Goal: Information Seeking & Learning: Learn about a topic

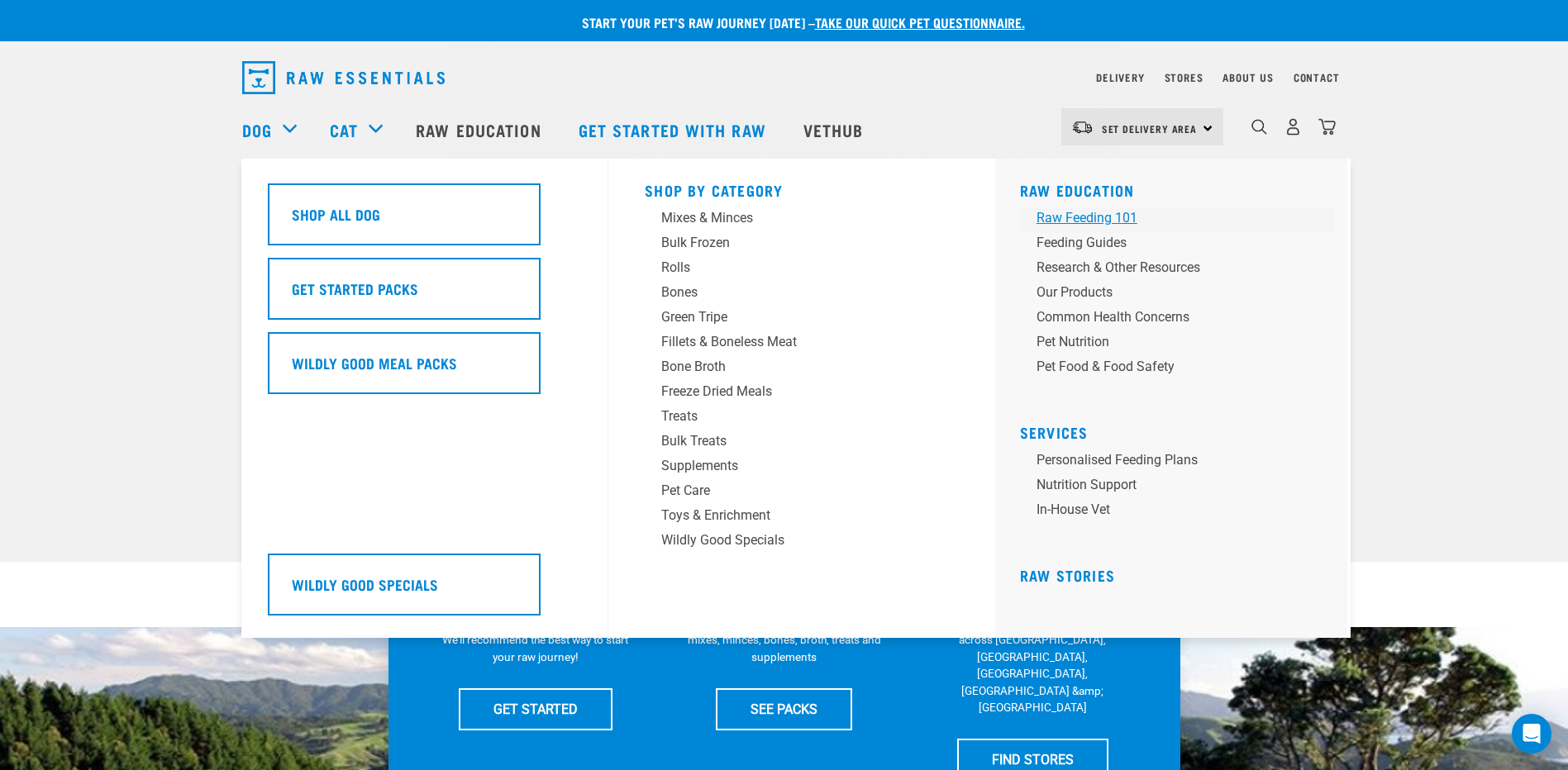
click at [1101, 225] on div "Raw Feeding 101" at bounding box center [1165, 219] width 258 height 20
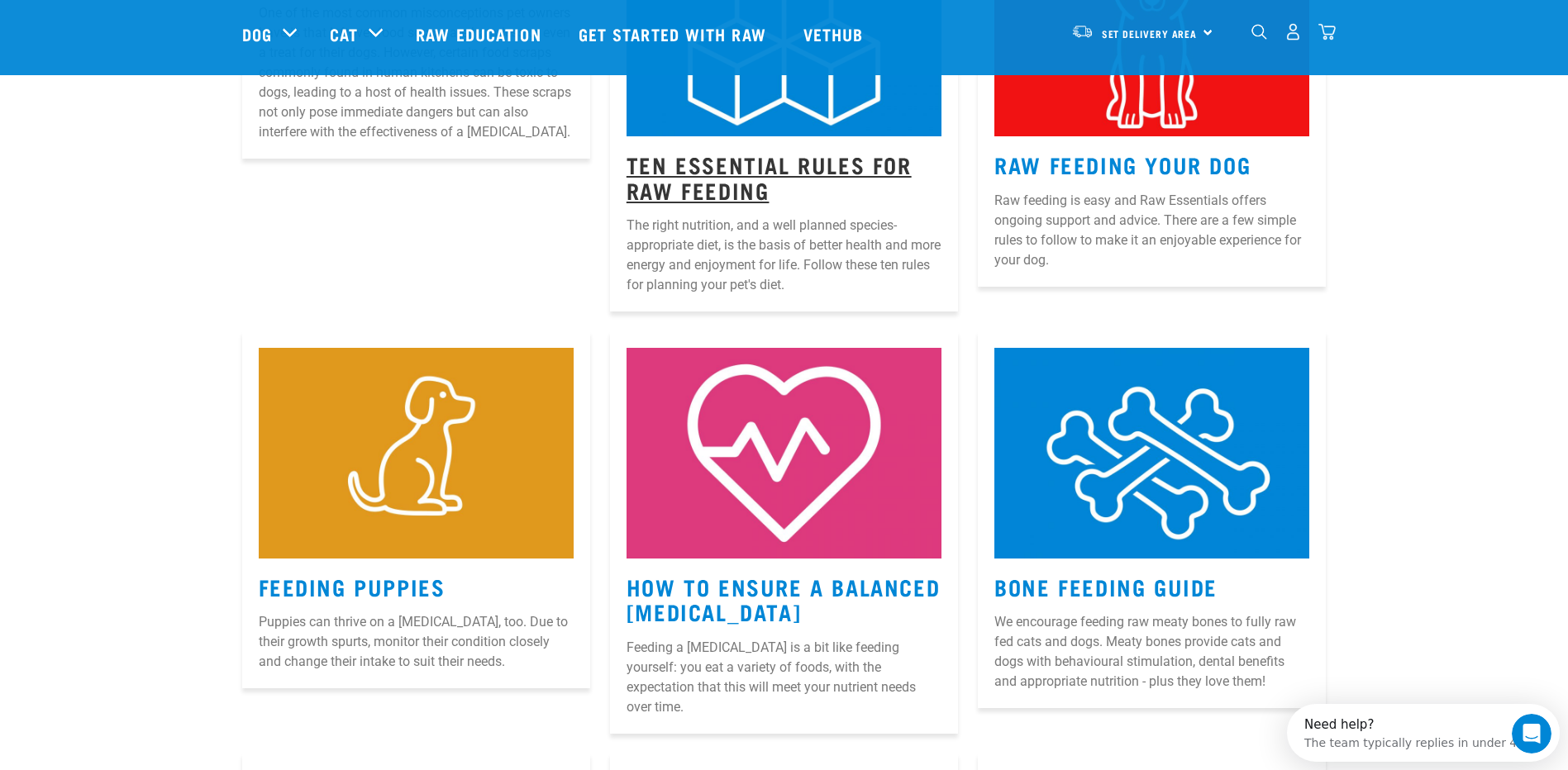
click at [693, 159] on link "Ten Essential Rules for Raw Feeding" at bounding box center [769, 177] width 285 height 38
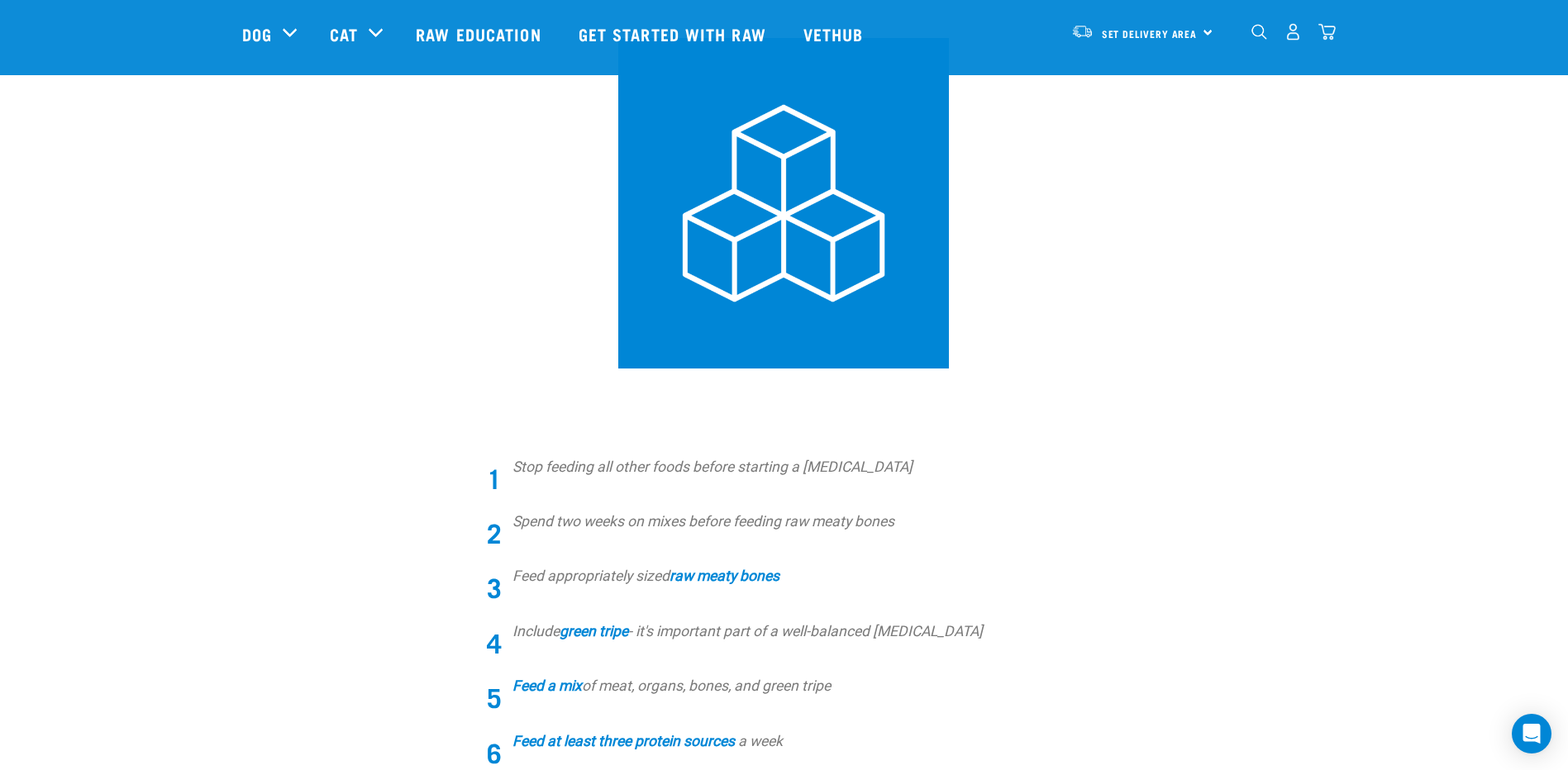
scroll to position [248, 0]
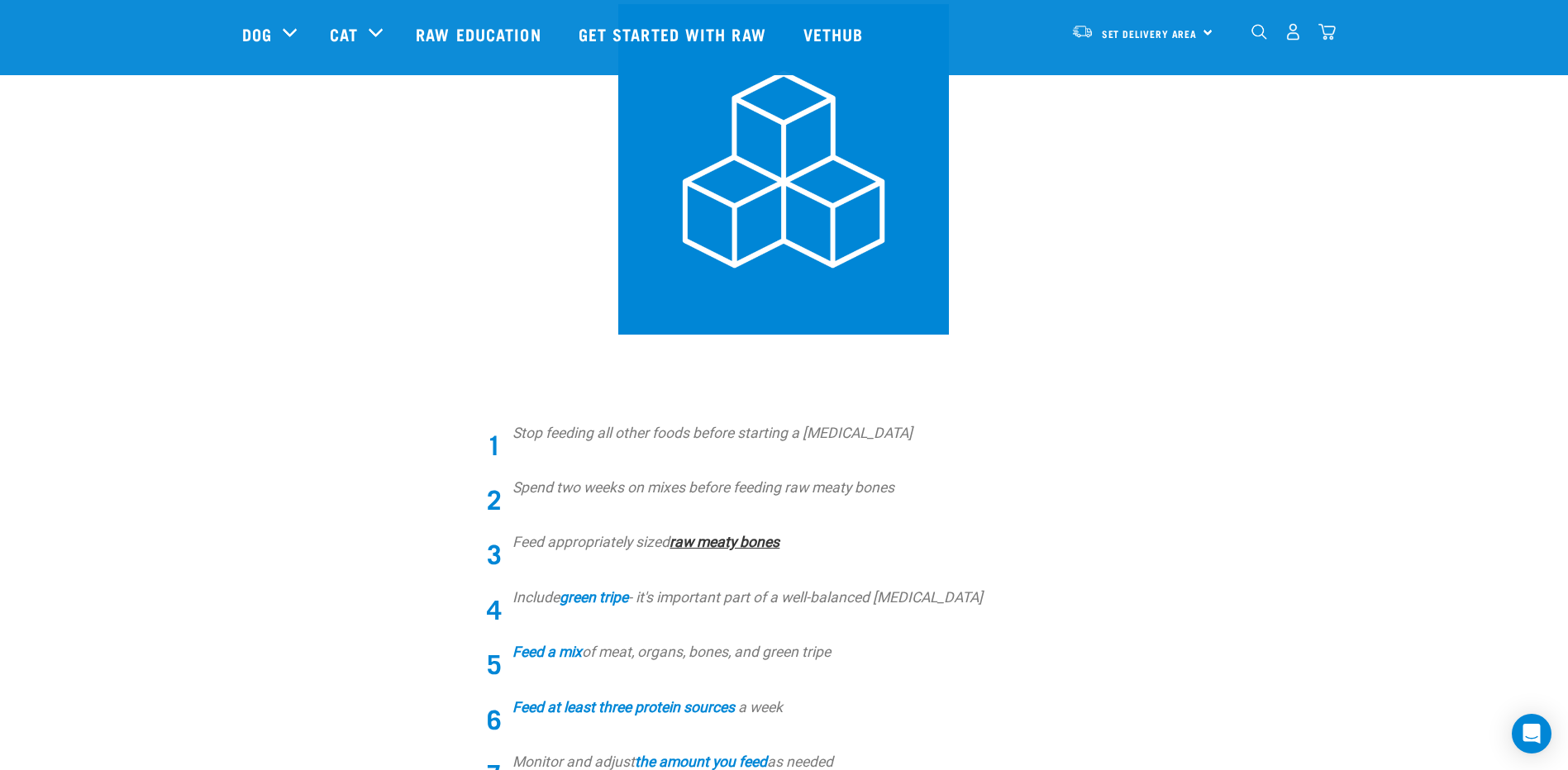
click at [713, 539] on strong "raw meaty bones" at bounding box center [725, 542] width 110 height 16
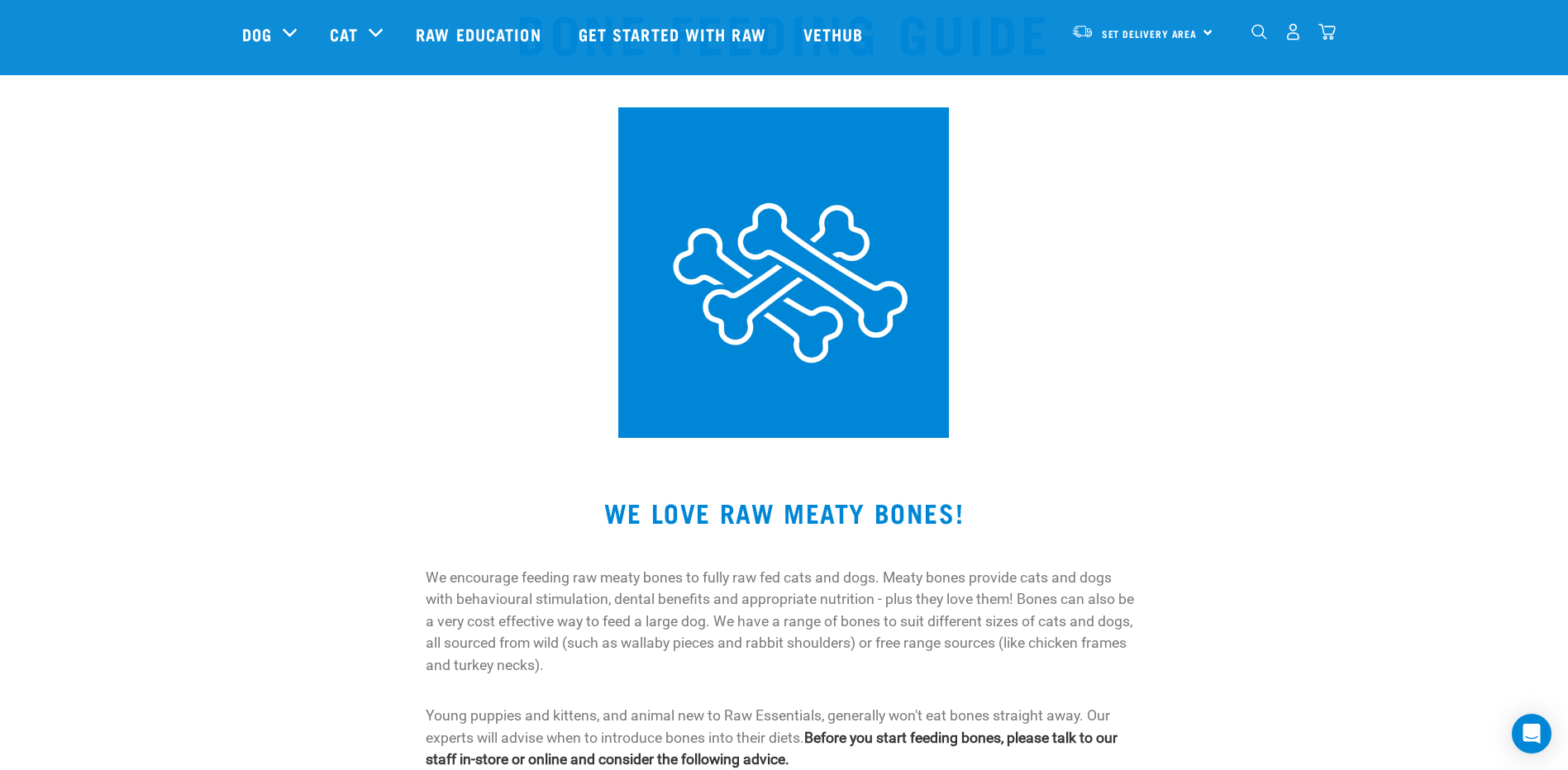
scroll to position [82, 0]
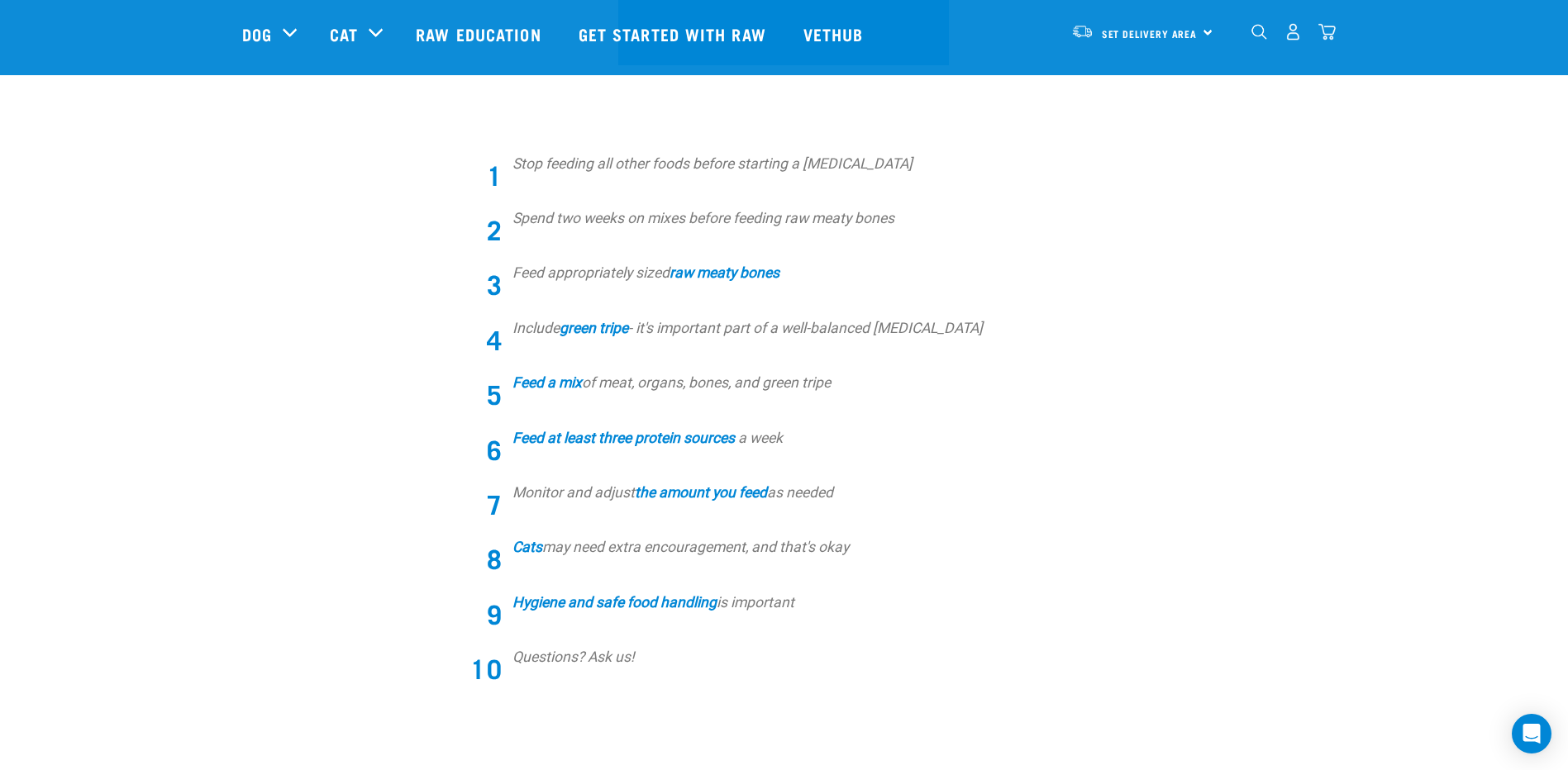
scroll to position [534, 0]
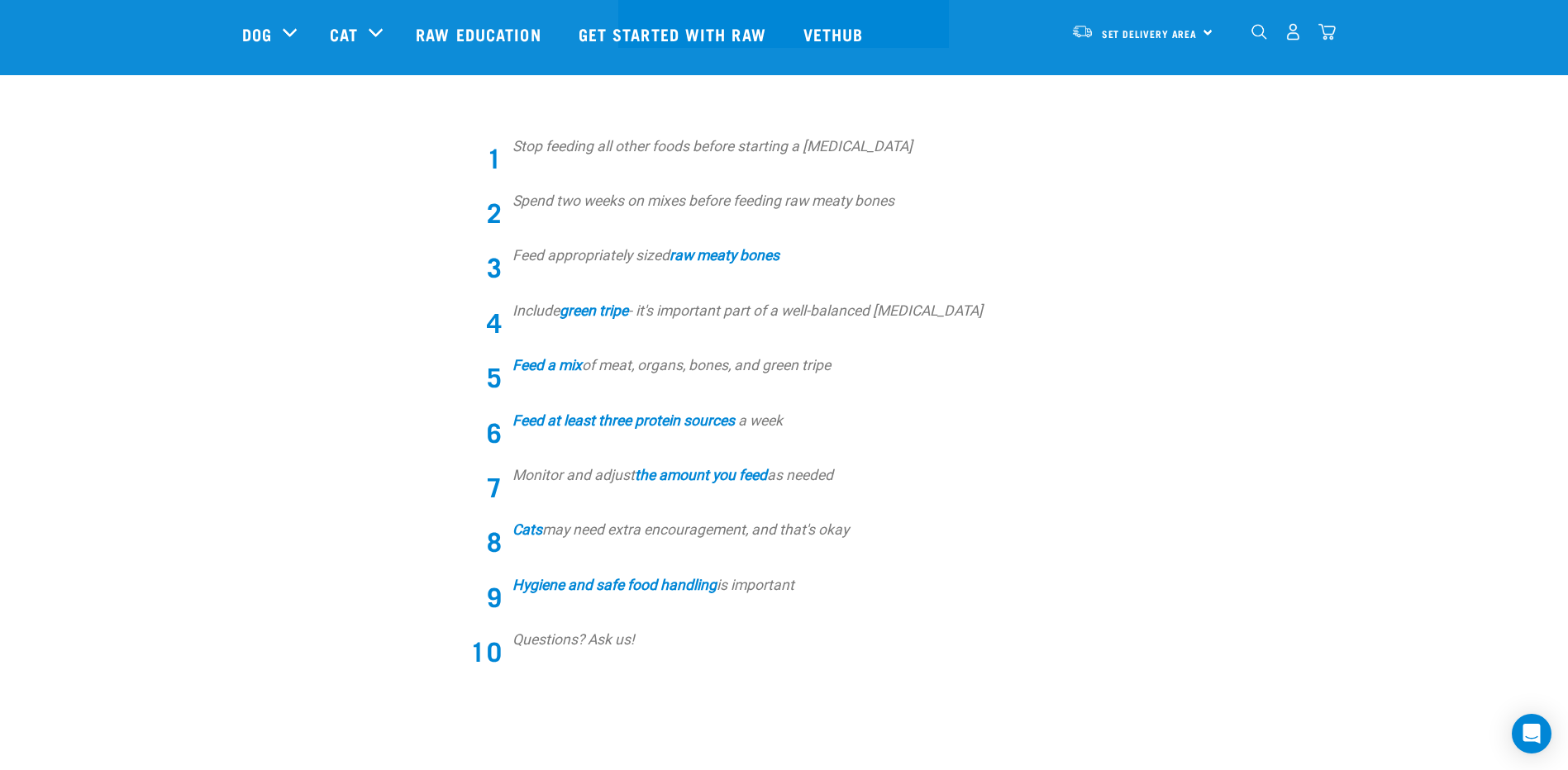
drag, startPoint x: 532, startPoint y: 364, endPoint x: 1005, endPoint y: 449, distance: 480.6
click at [532, 364] on link "Feed a mix" at bounding box center [547, 365] width 70 height 16
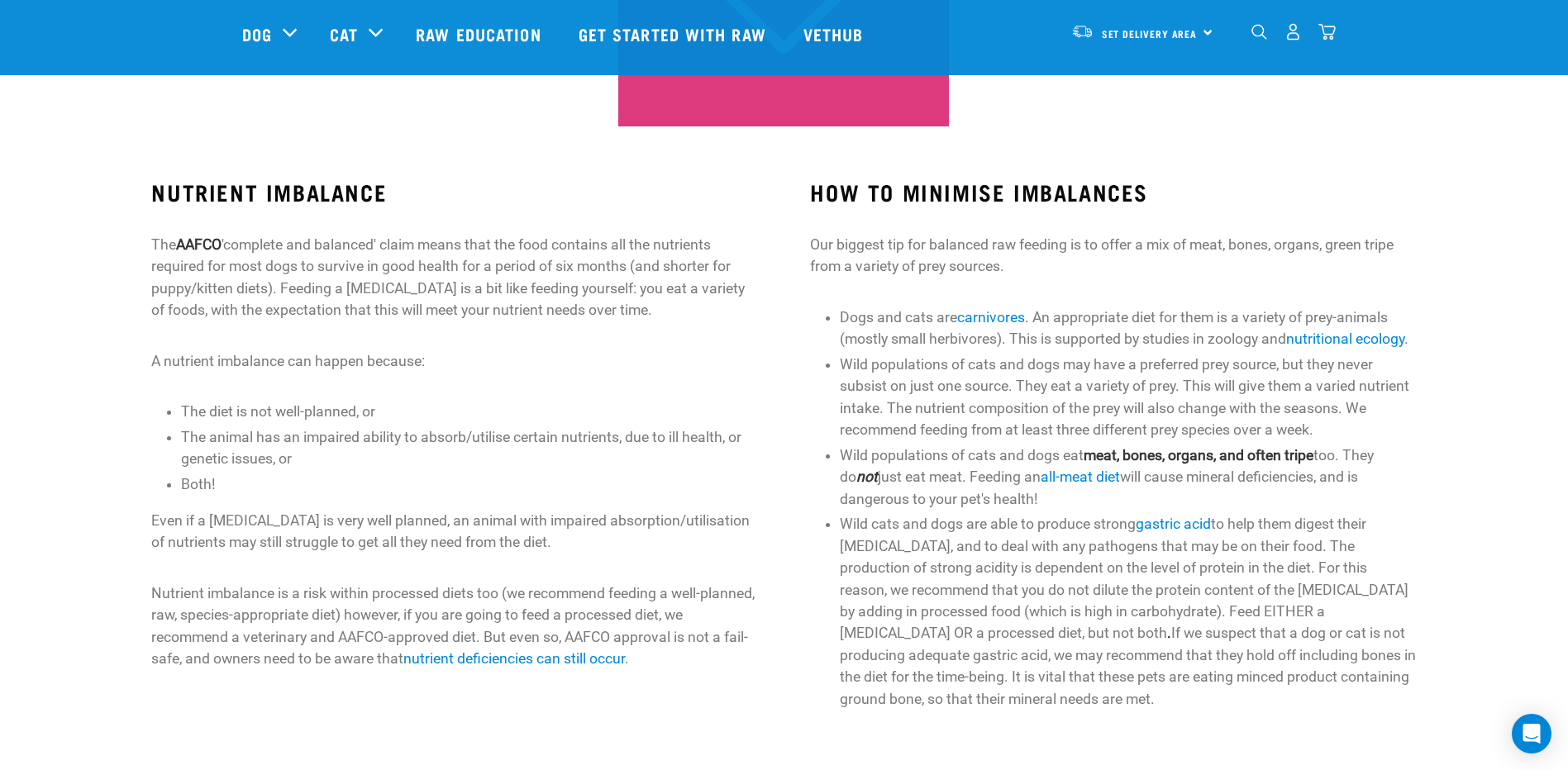
scroll to position [248, 0]
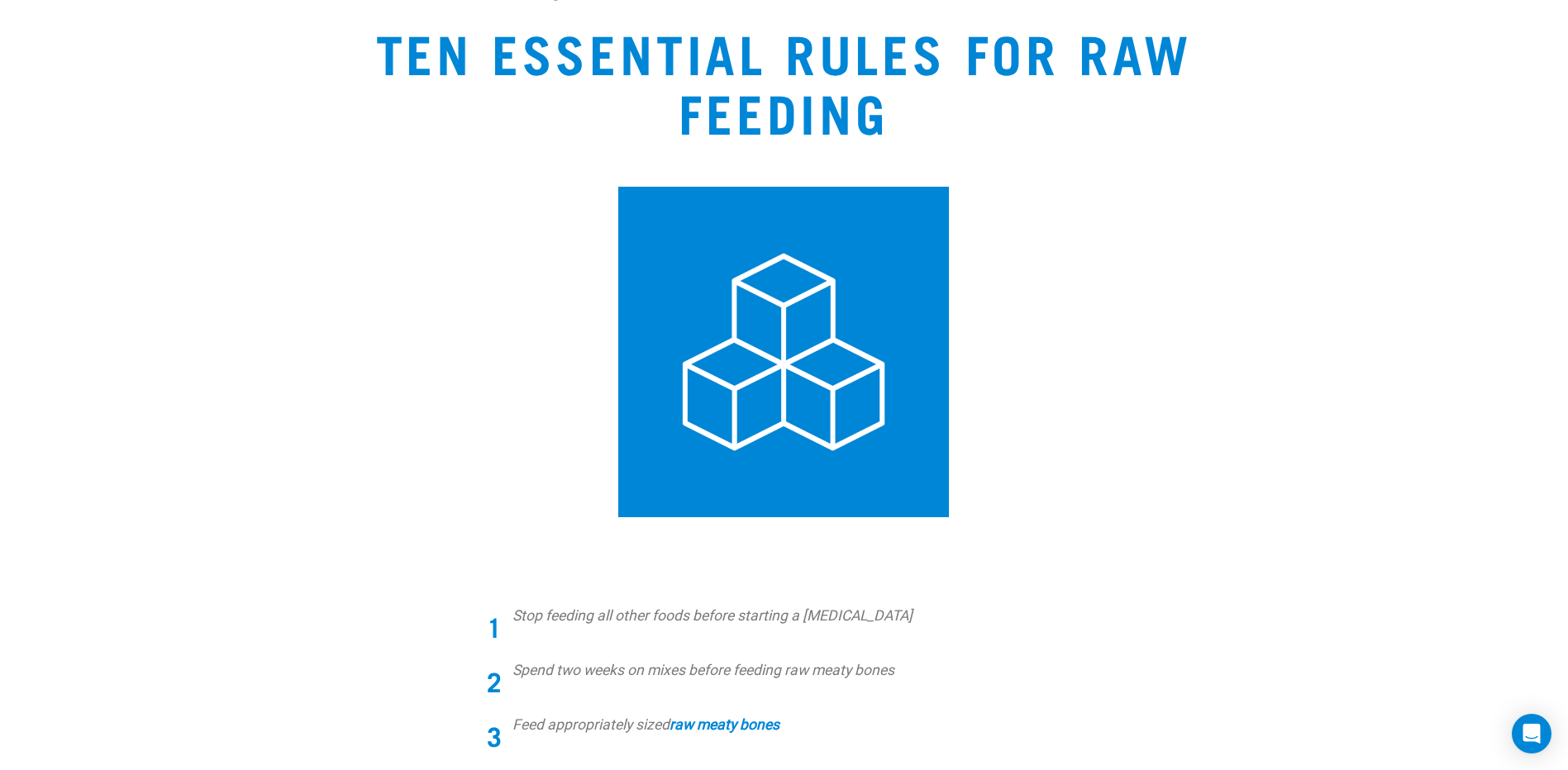
scroll to position [38, 0]
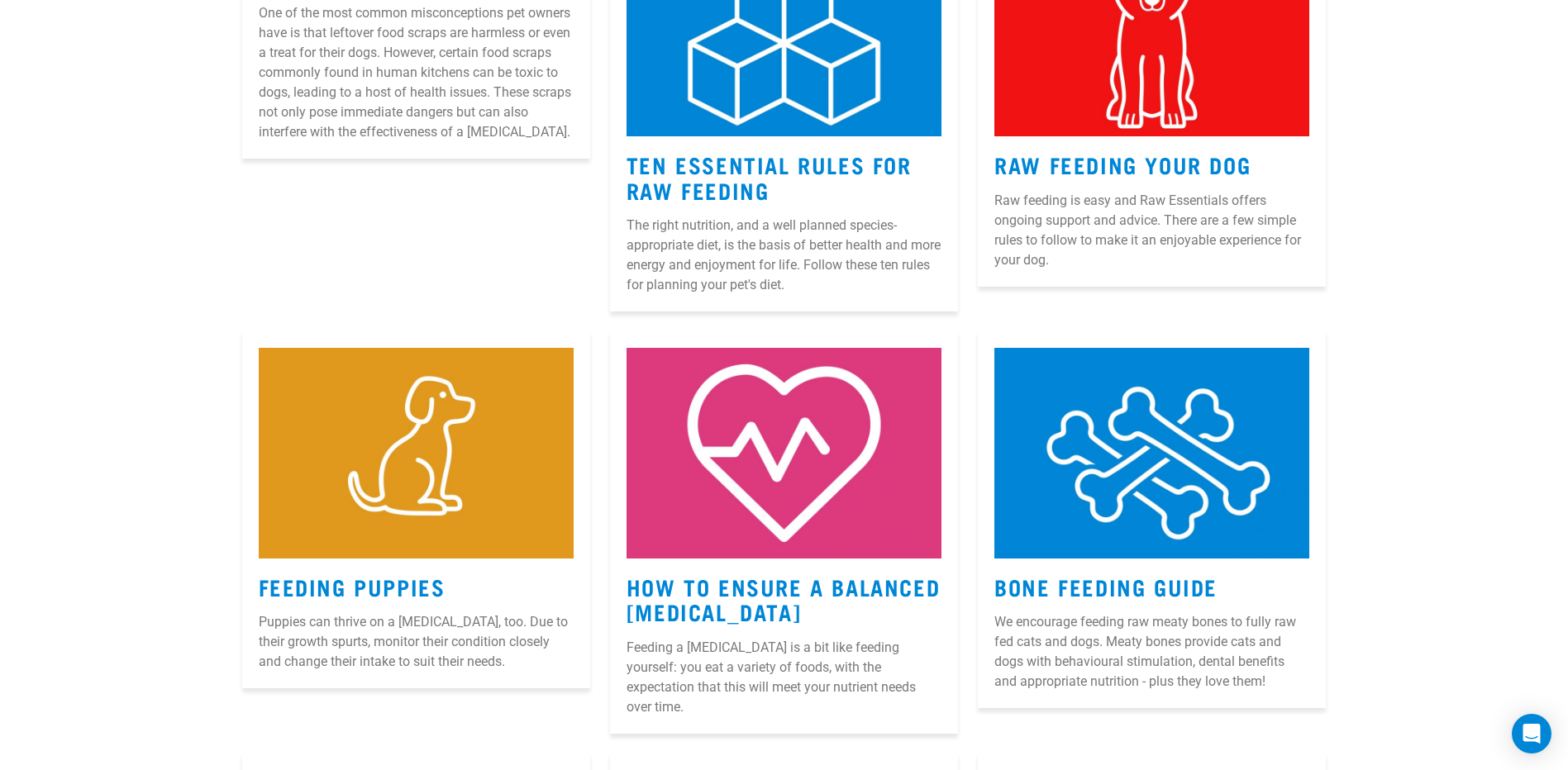
drag, startPoint x: 1110, startPoint y: 171, endPoint x: 1159, endPoint y: 194, distance: 54.1
click at [1110, 170] on link "Raw Feeding Your Dog" at bounding box center [1122, 165] width 256 height 13
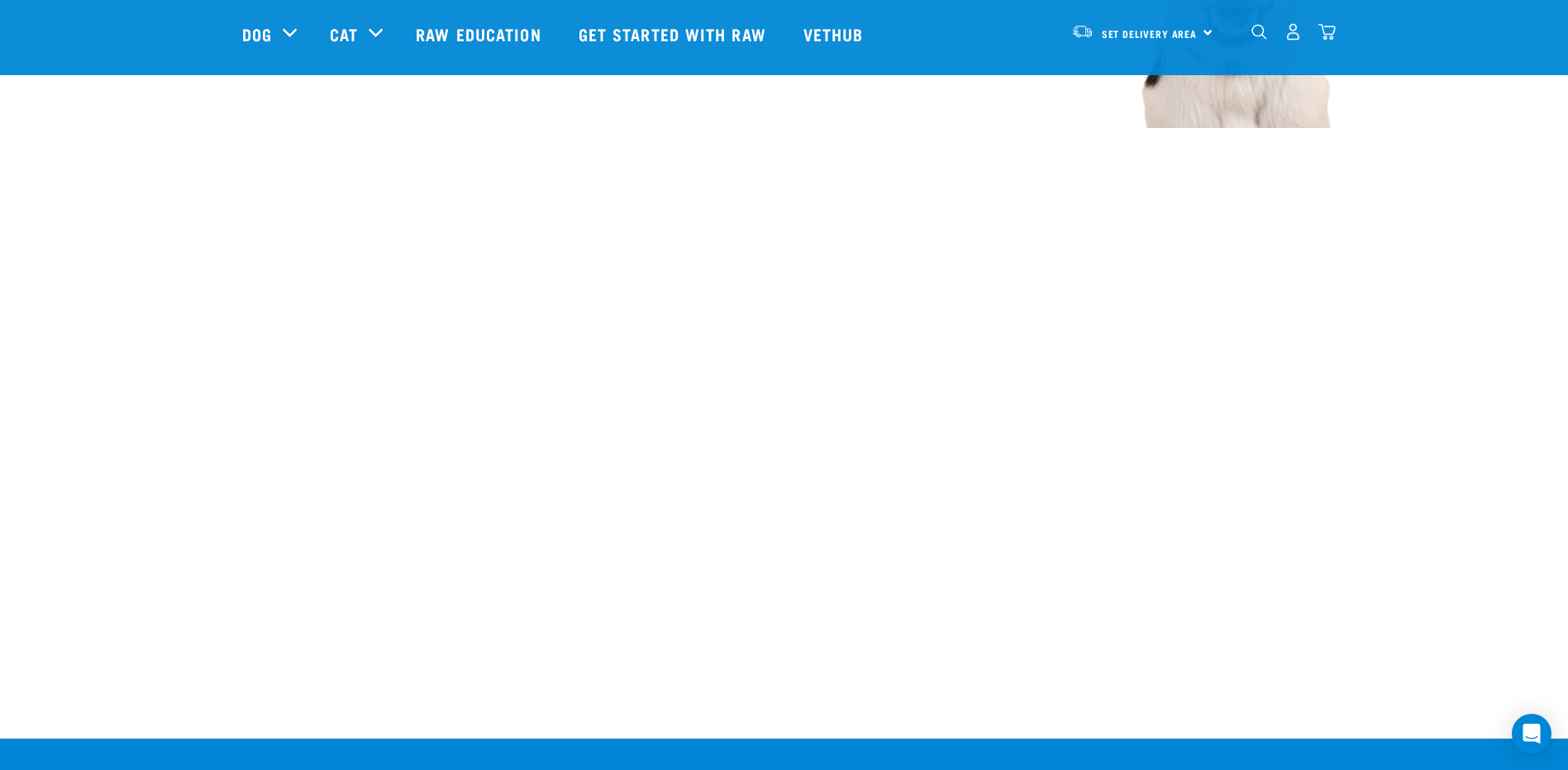
scroll to position [2067, 0]
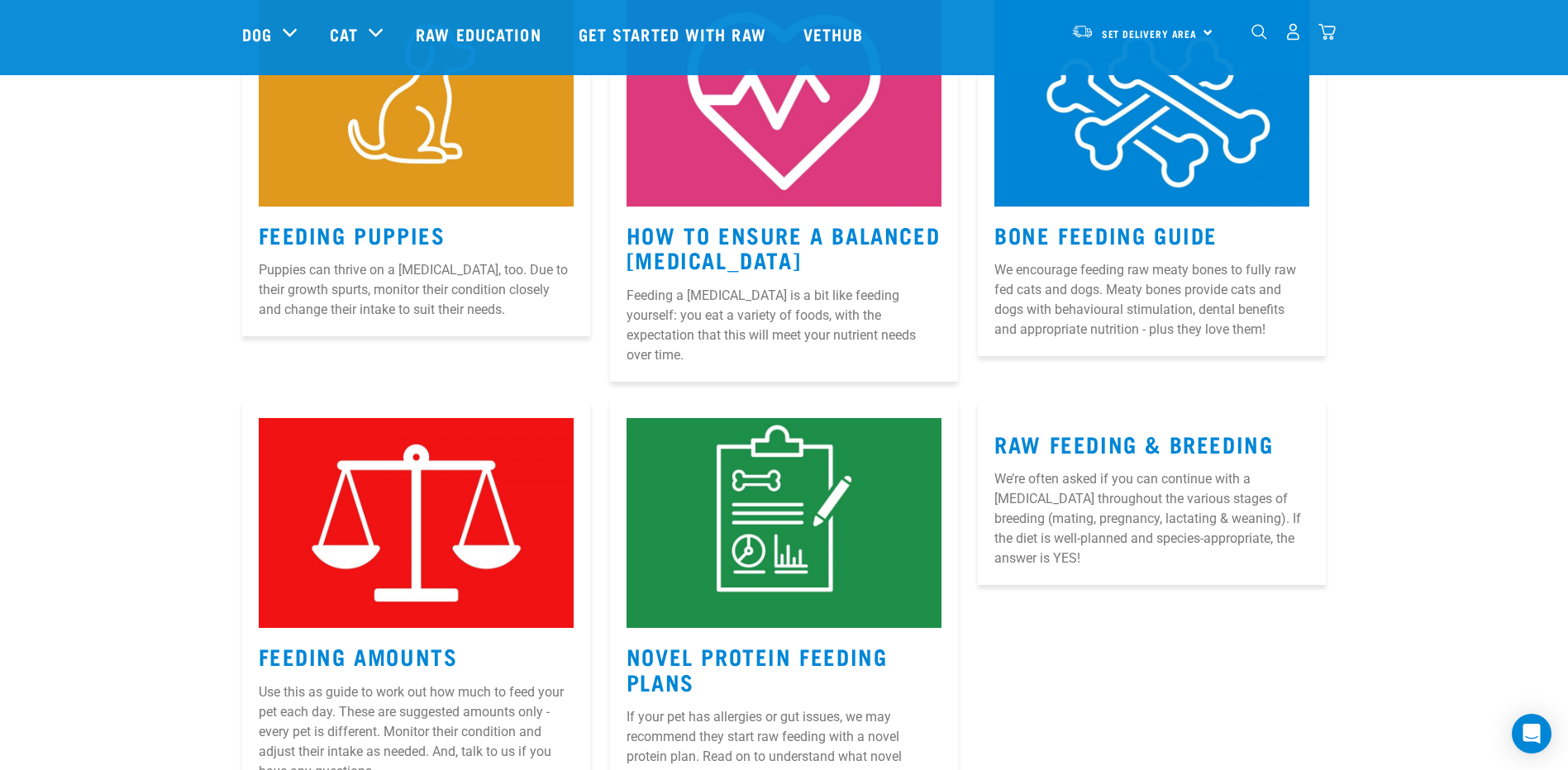
scroll to position [782, 0]
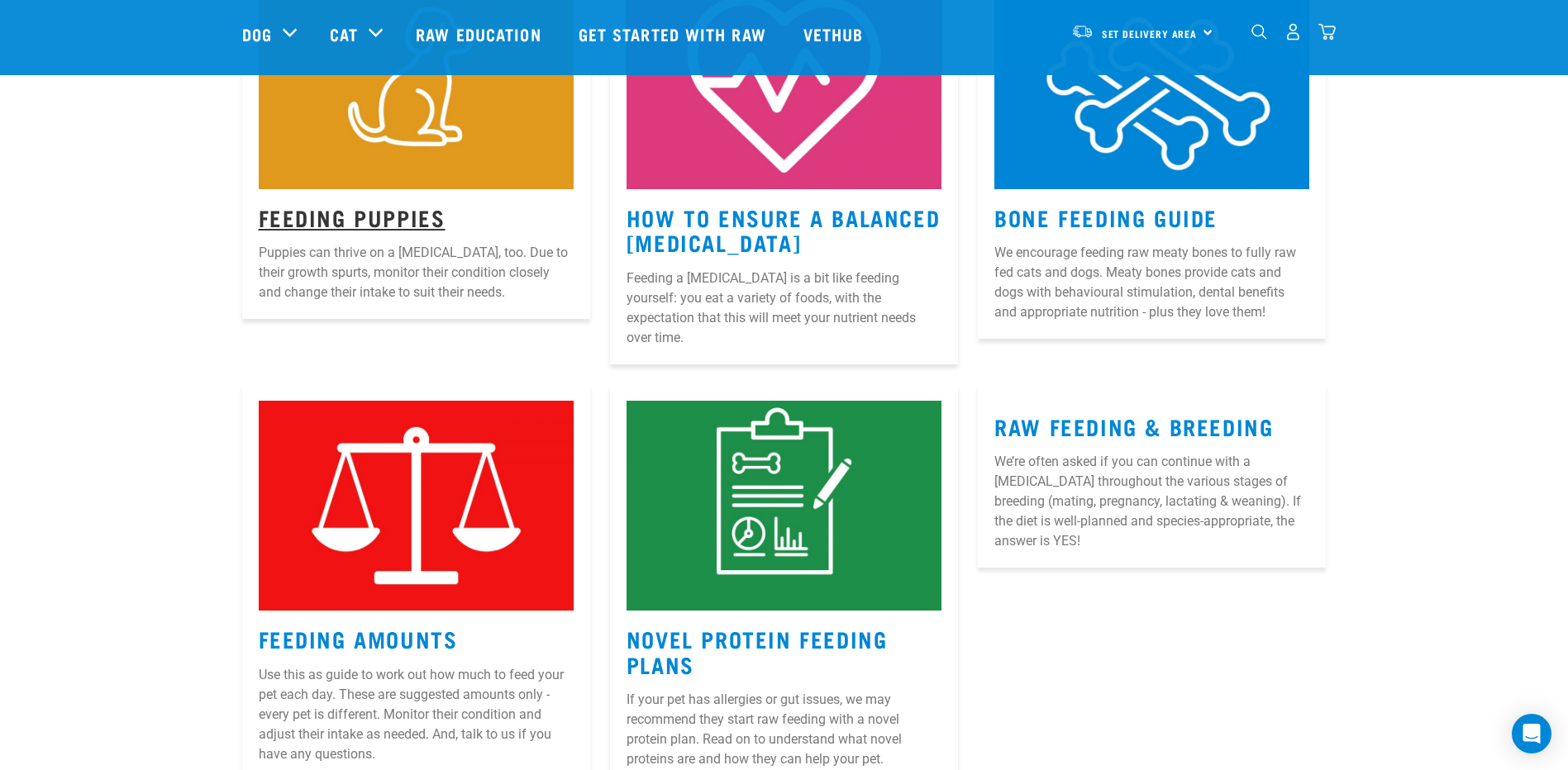
click at [375, 219] on link "Feeding Puppies" at bounding box center [352, 217] width 187 height 13
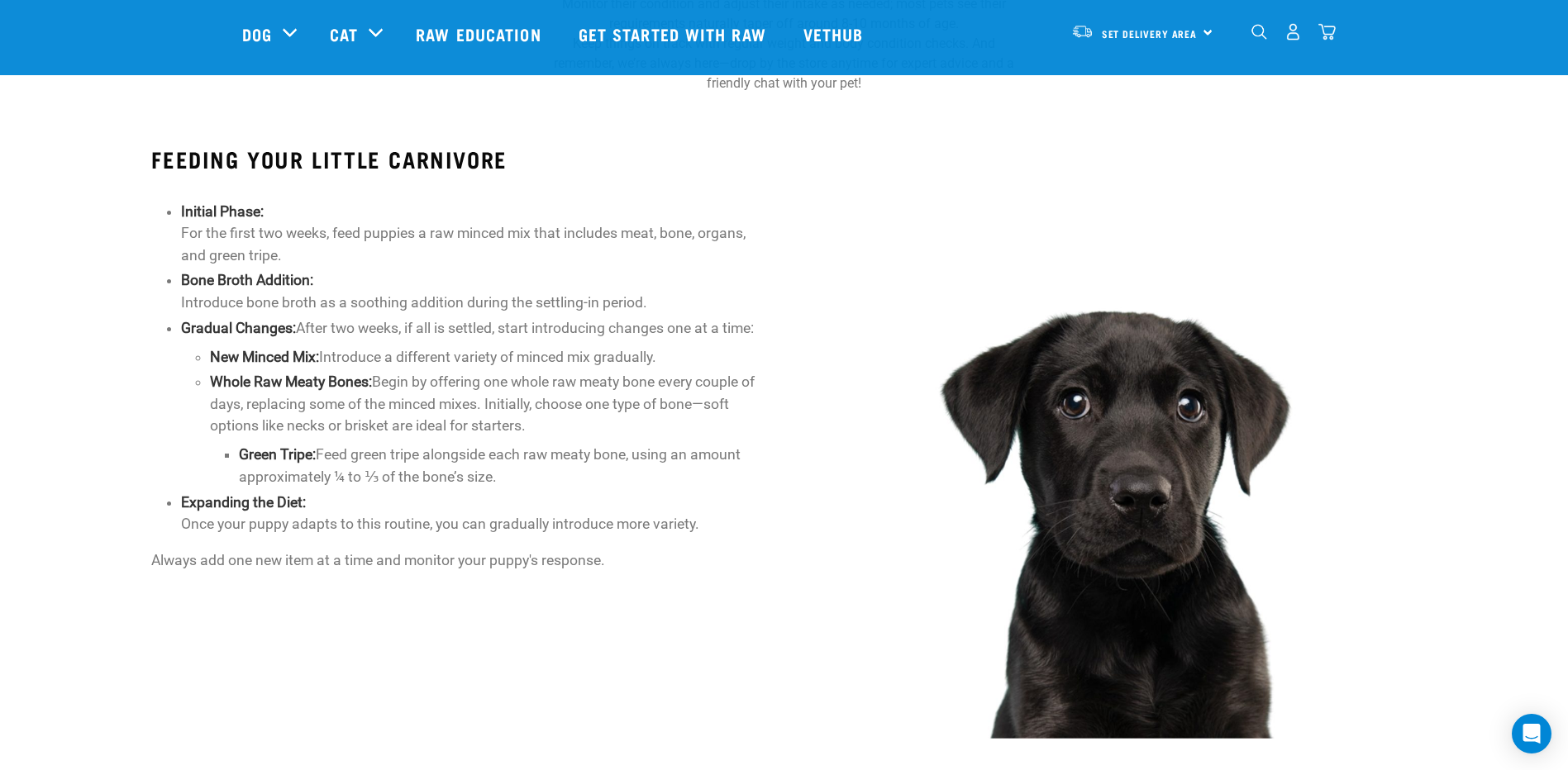
scroll to position [82, 0]
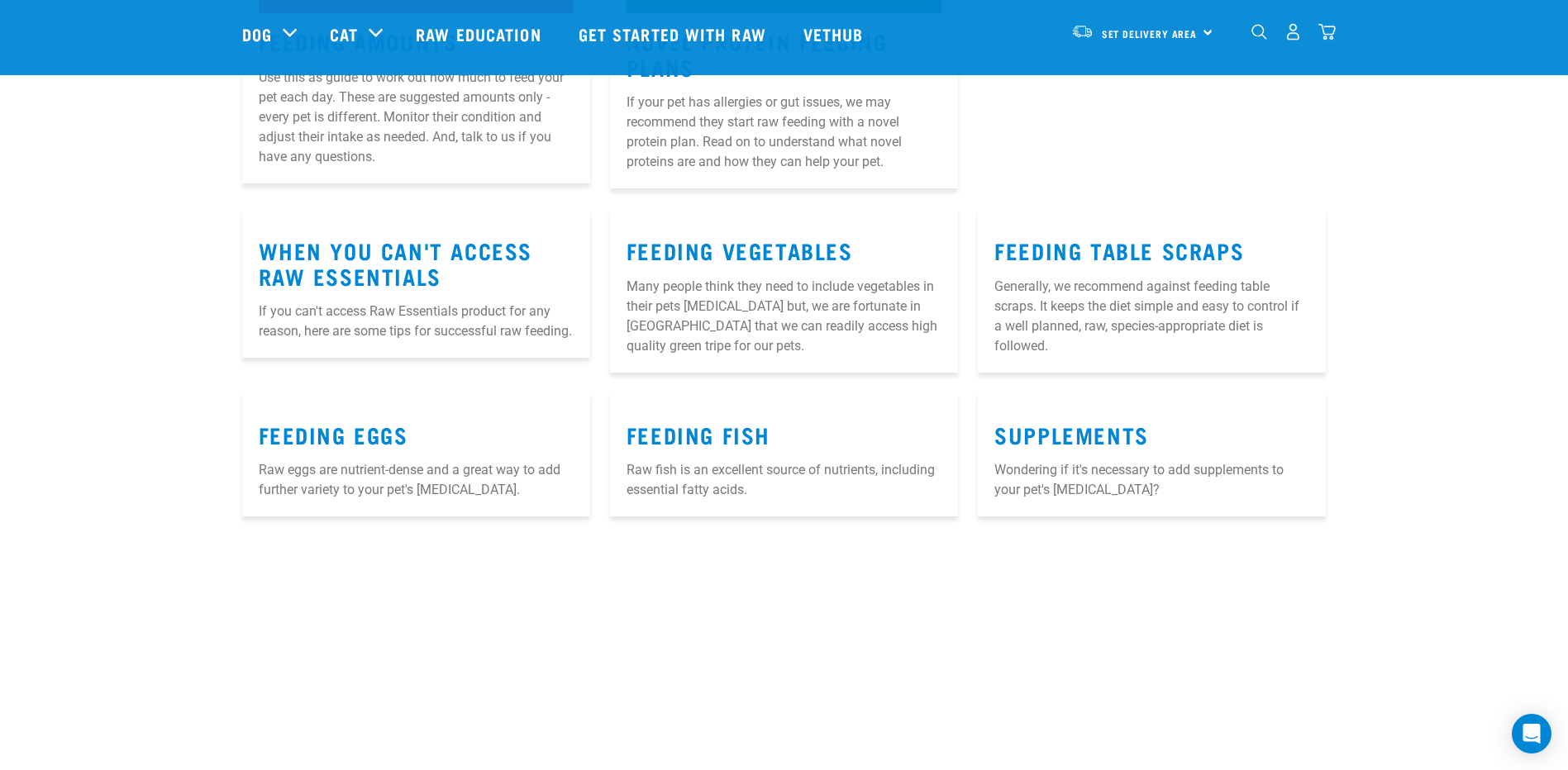
scroll to position [1445, 0]
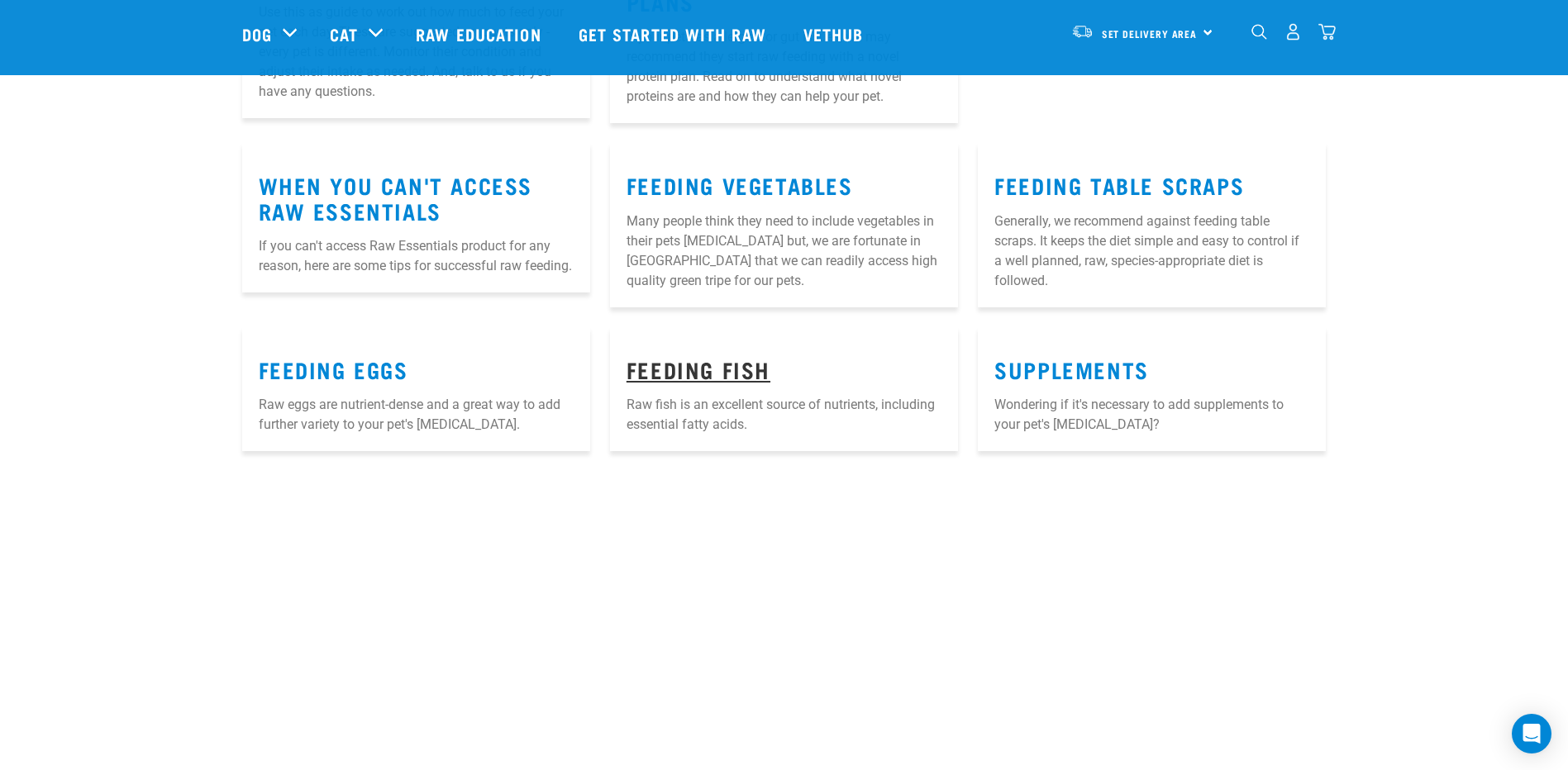
click at [734, 363] on link "FEEDING FISH" at bounding box center [698, 369] width 144 height 13
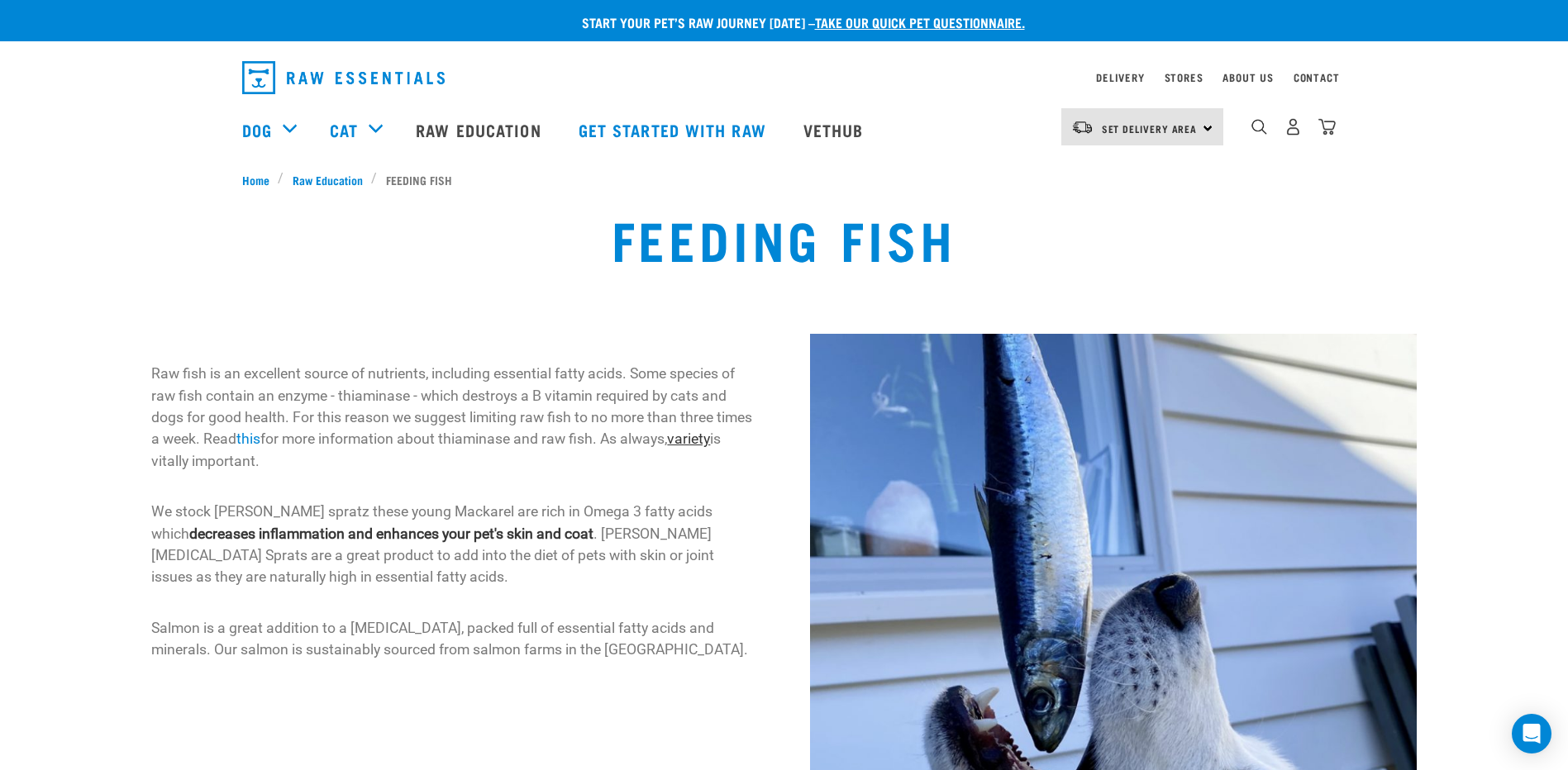
click at [693, 439] on link "variety" at bounding box center [688, 439] width 43 height 16
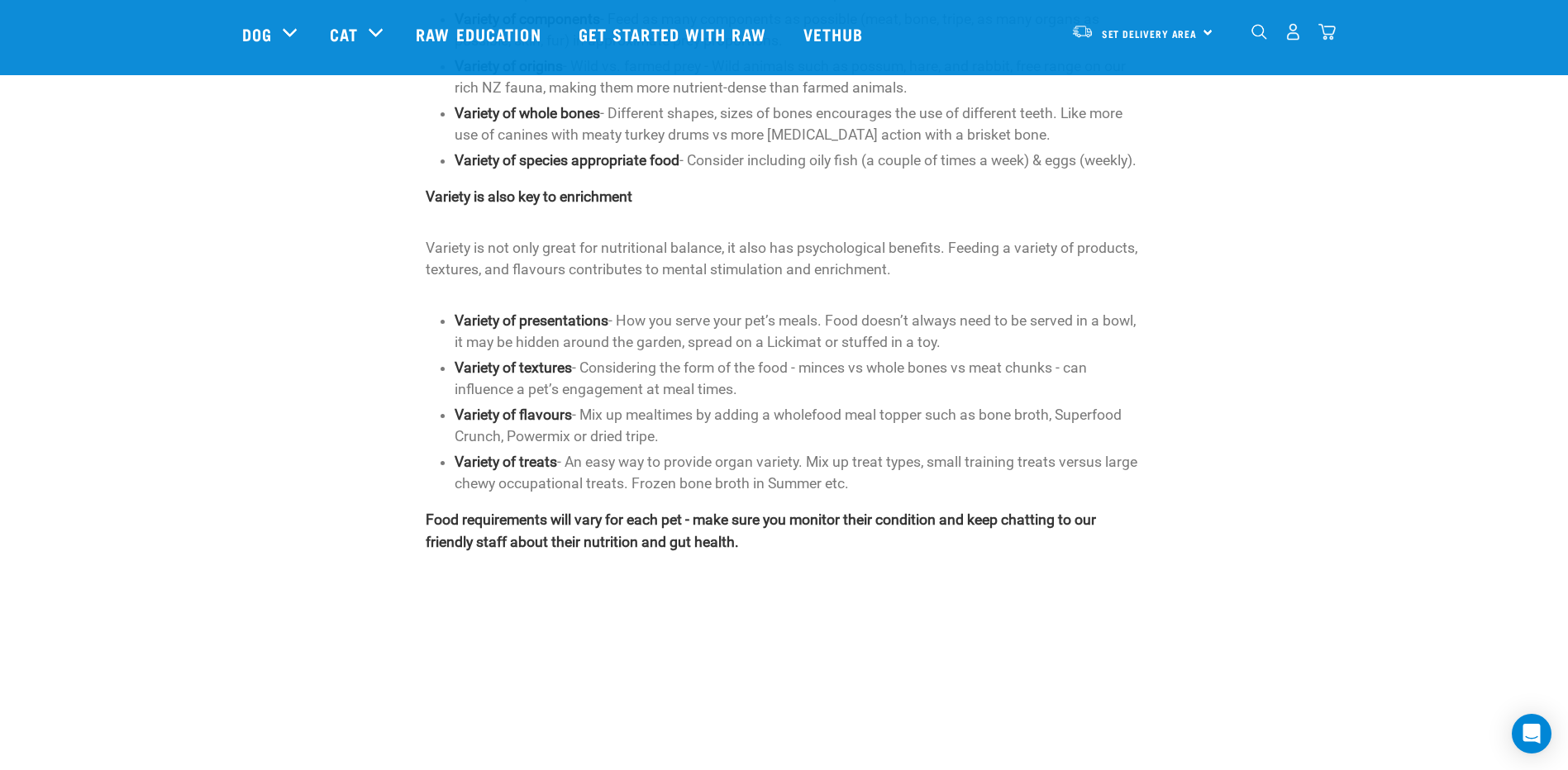
scroll to position [82, 0]
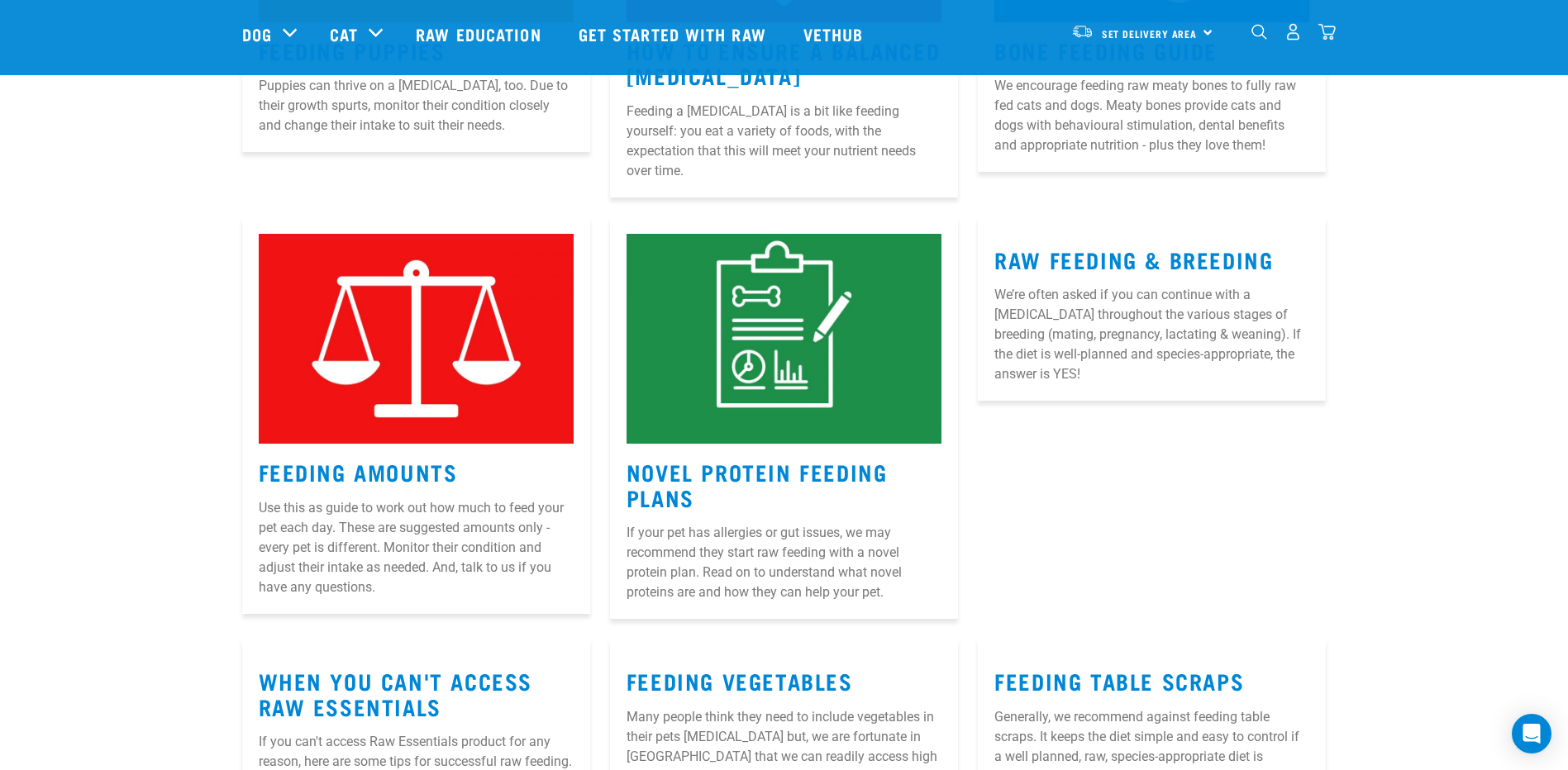
scroll to position [206, 0]
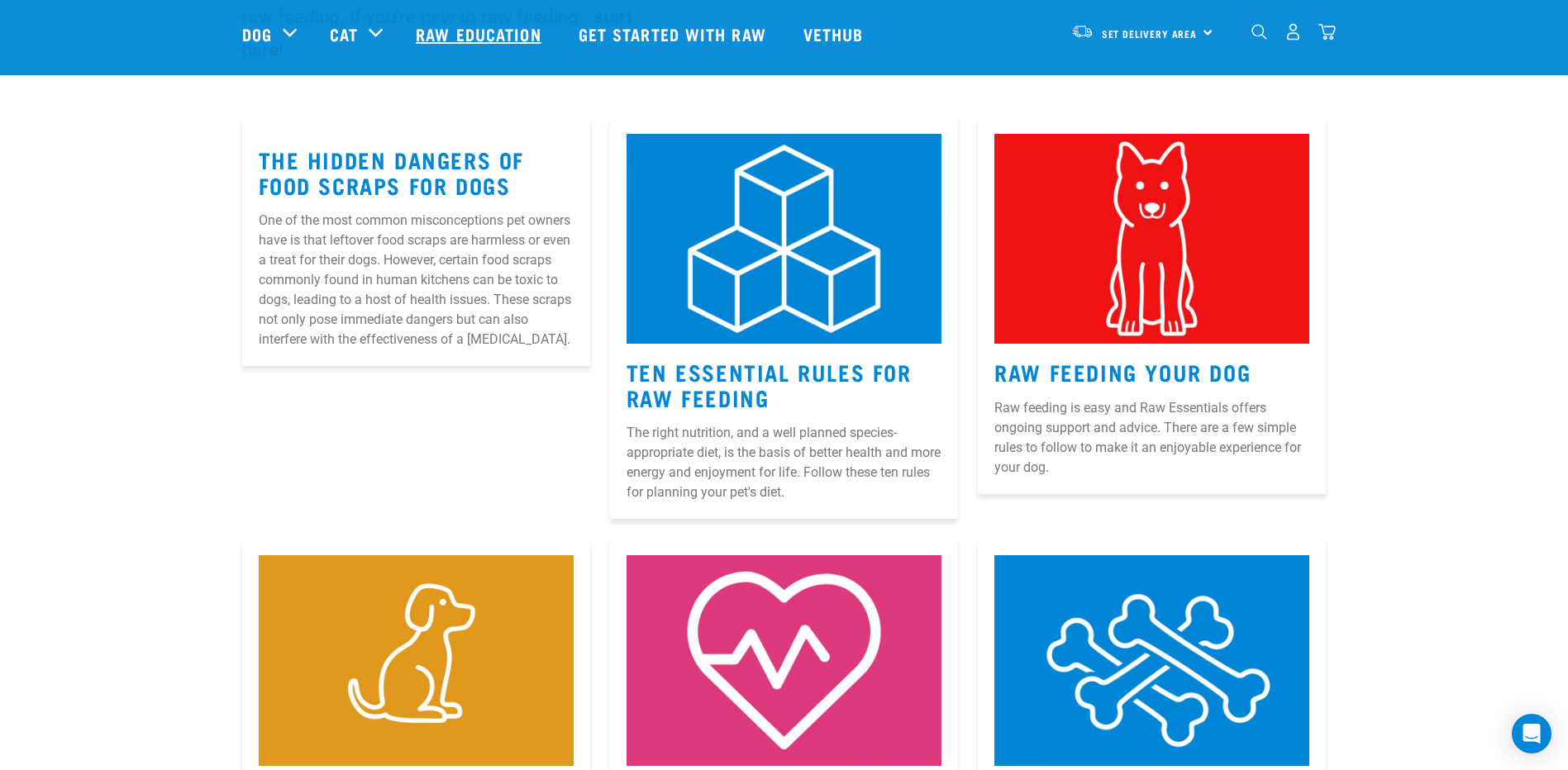
click at [488, 41] on link "Raw Education" at bounding box center [479, 34] width 162 height 66
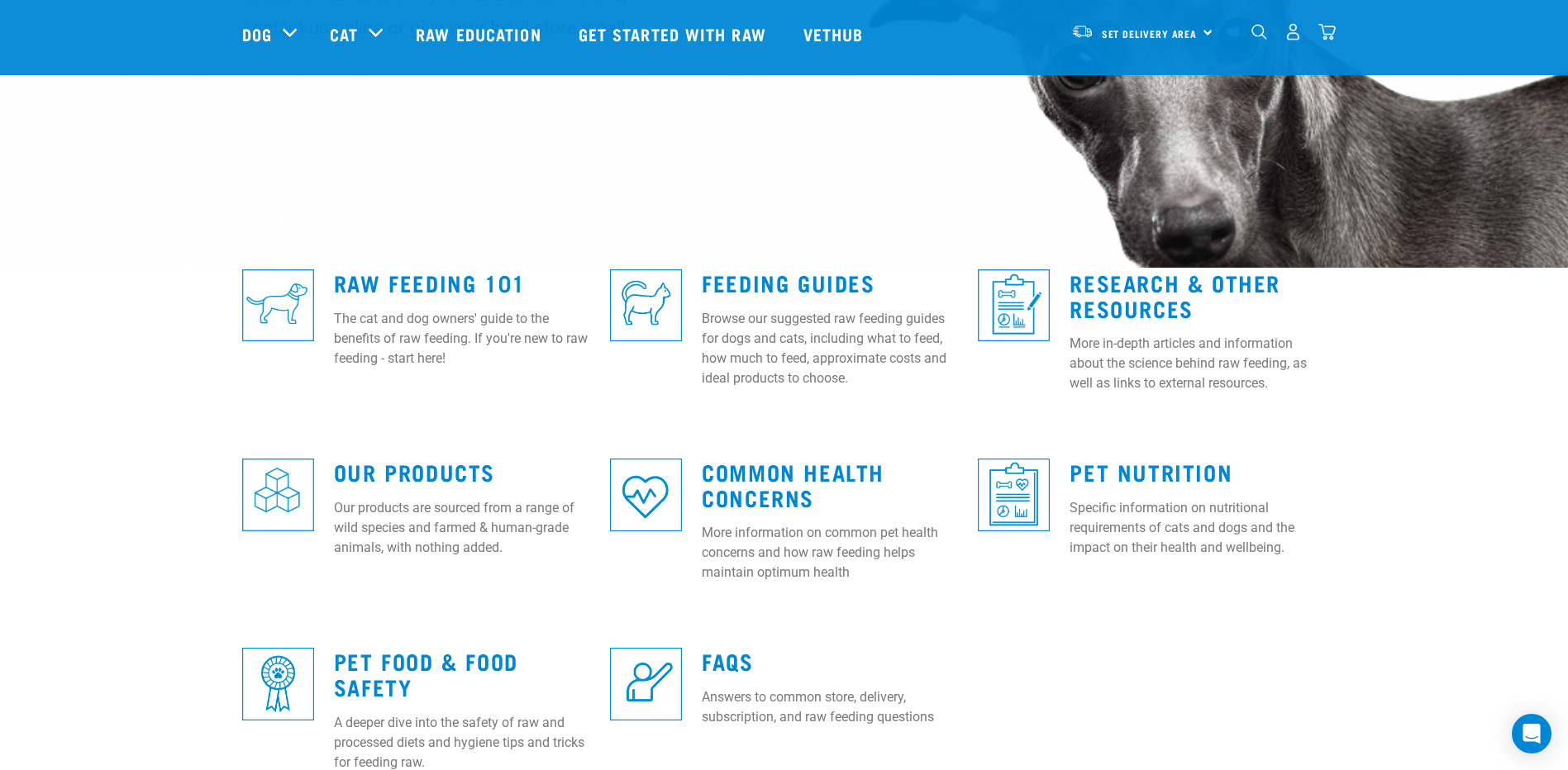
scroll to position [330, 0]
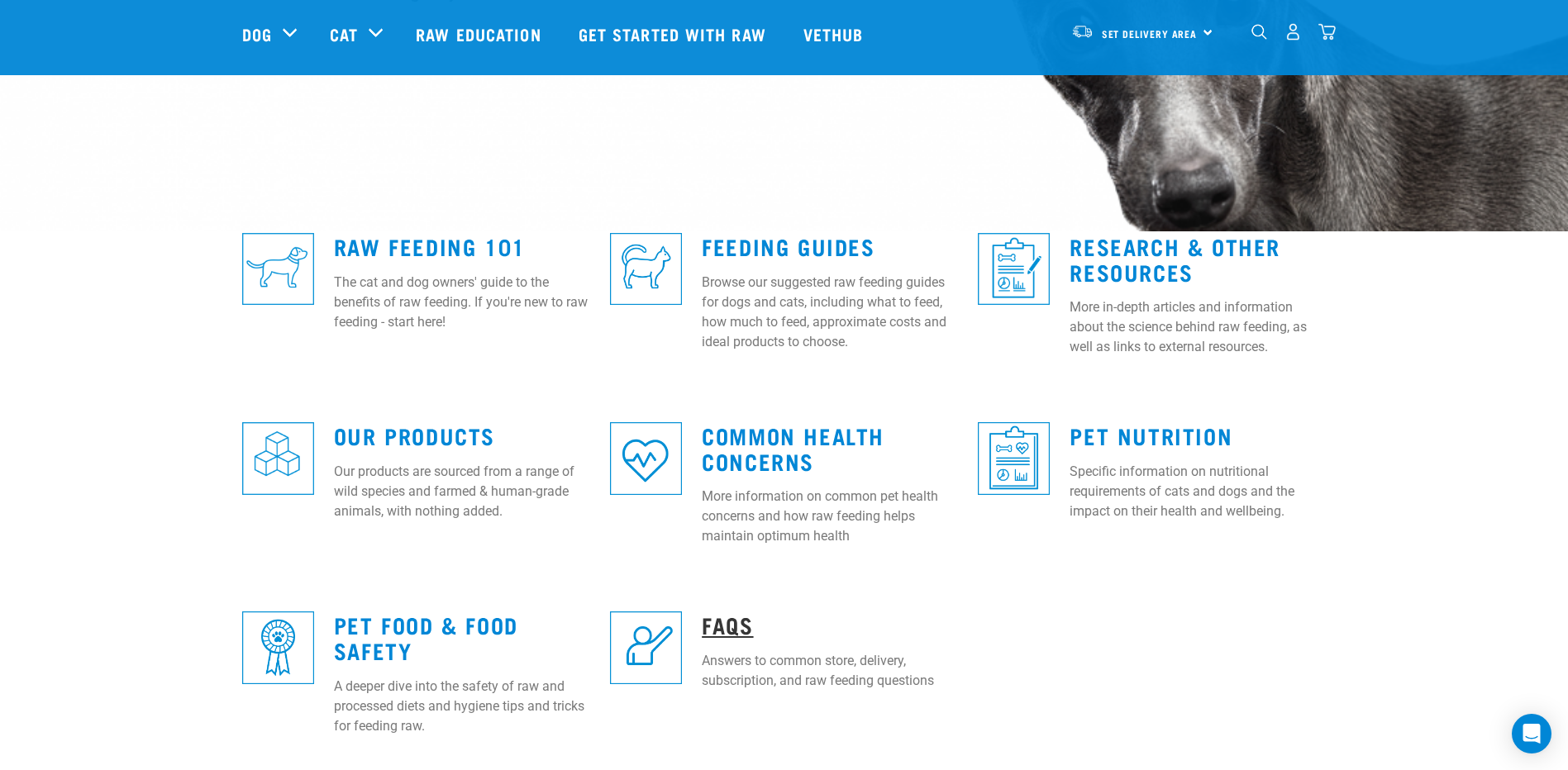
click at [741, 629] on link "FAQs" at bounding box center [727, 625] width 51 height 13
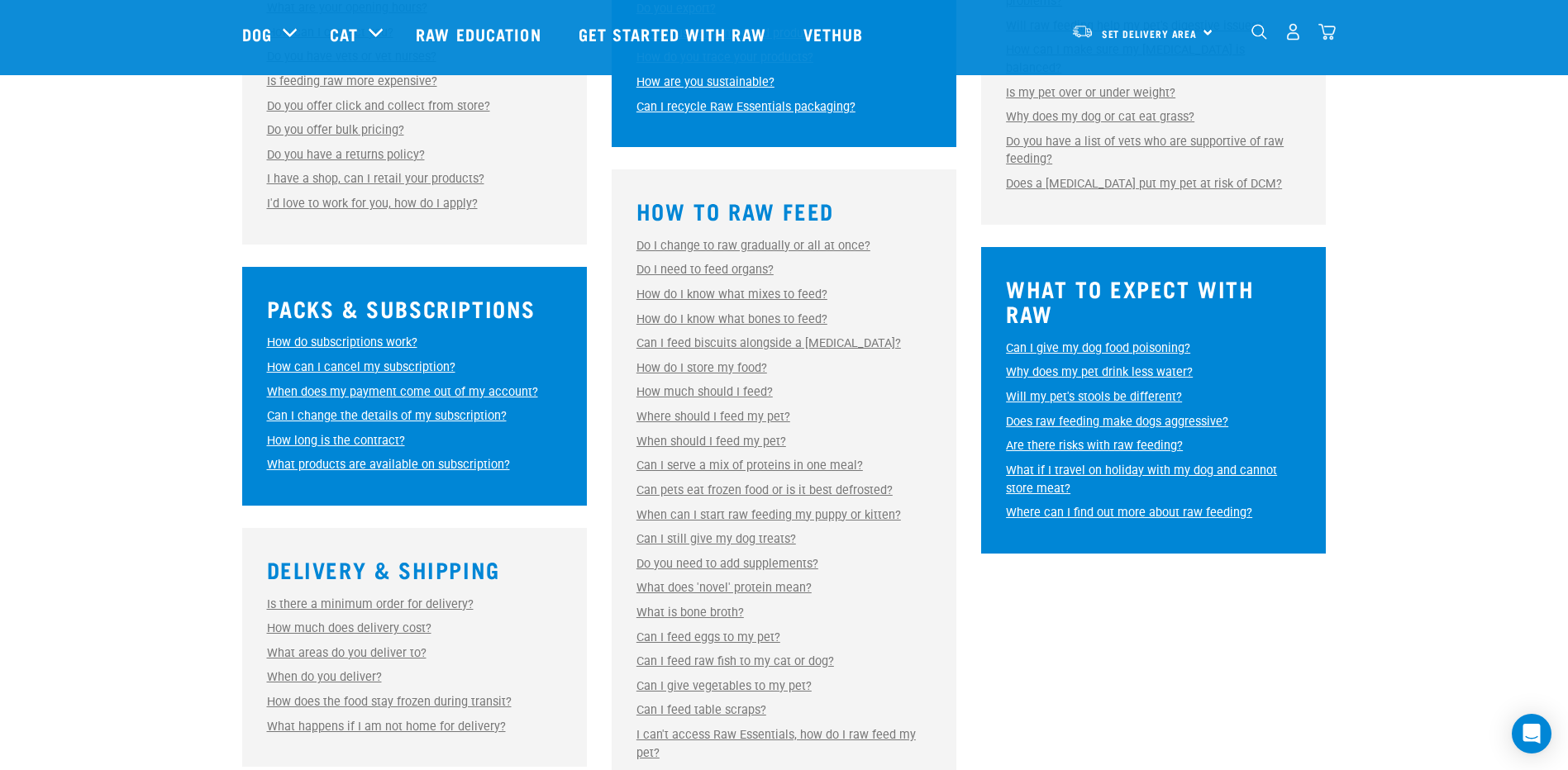
scroll to position [743, 0]
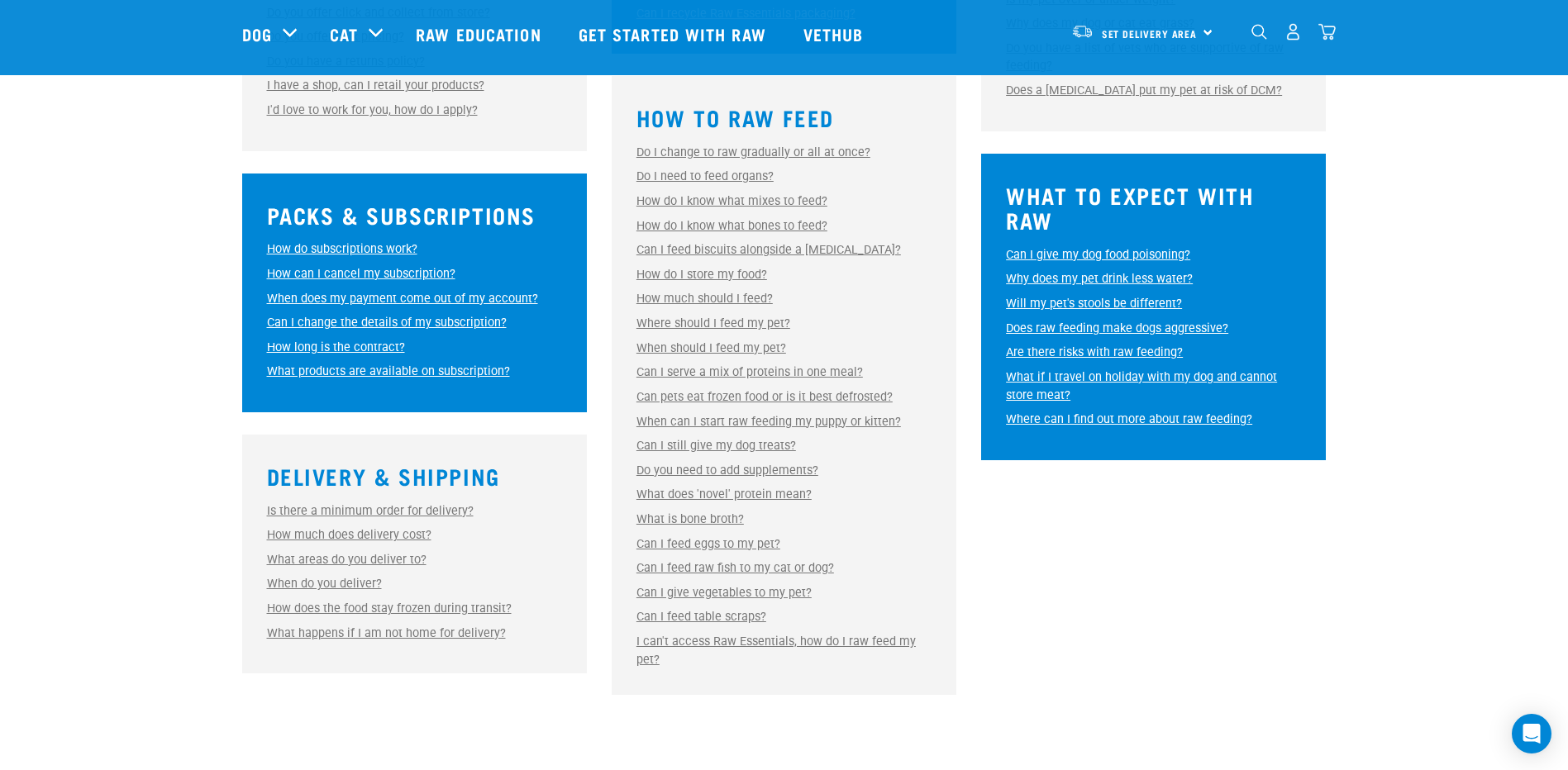
click at [793, 250] on link "Can I feed biscuits alongside a raw diet?" at bounding box center [768, 250] width 264 height 14
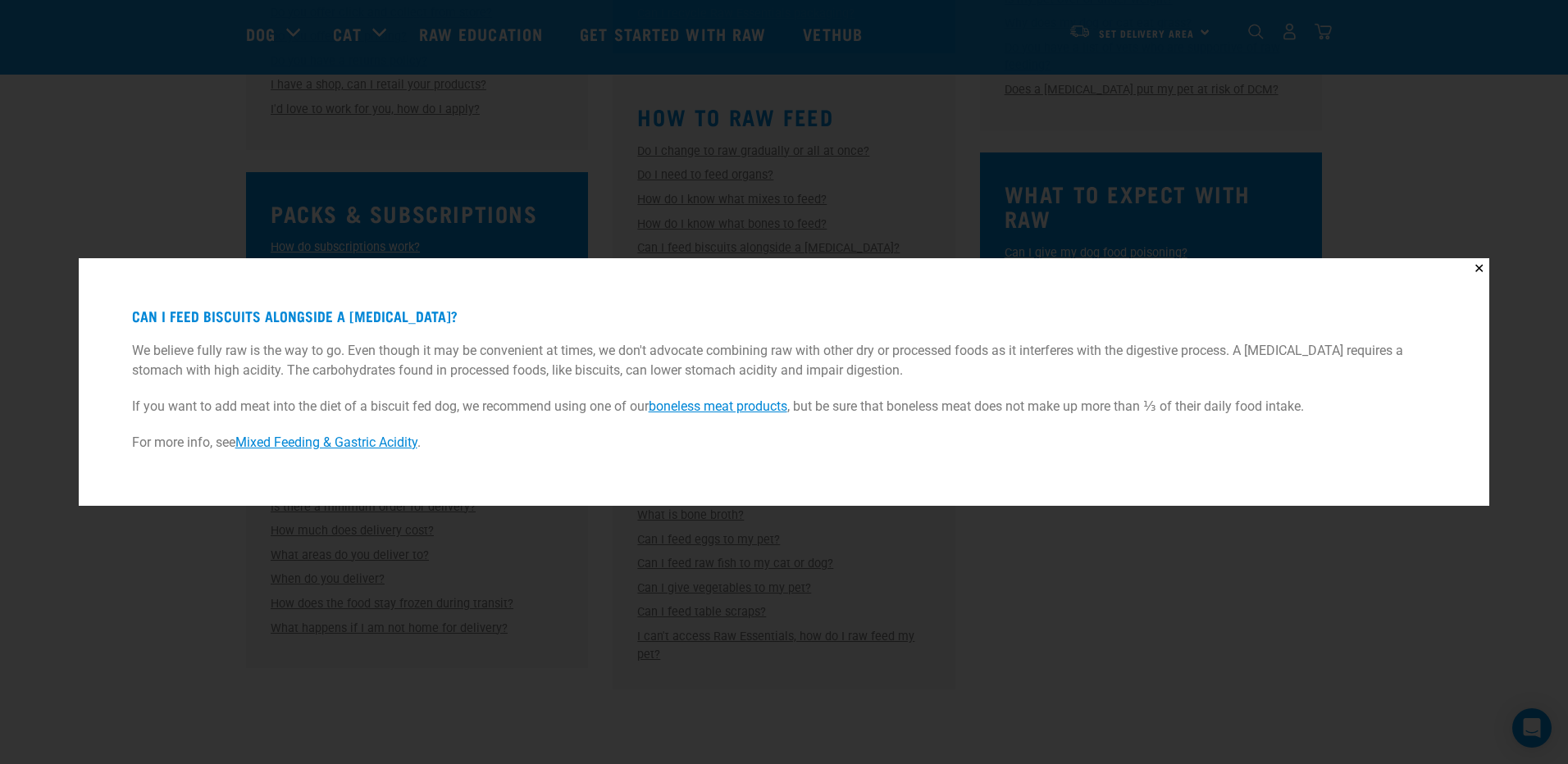
click at [1126, 638] on div "✕ Can I feed biscuits alongside a raw diet? We believe fully raw is the way to …" at bounding box center [784, 382] width 1568 height 764
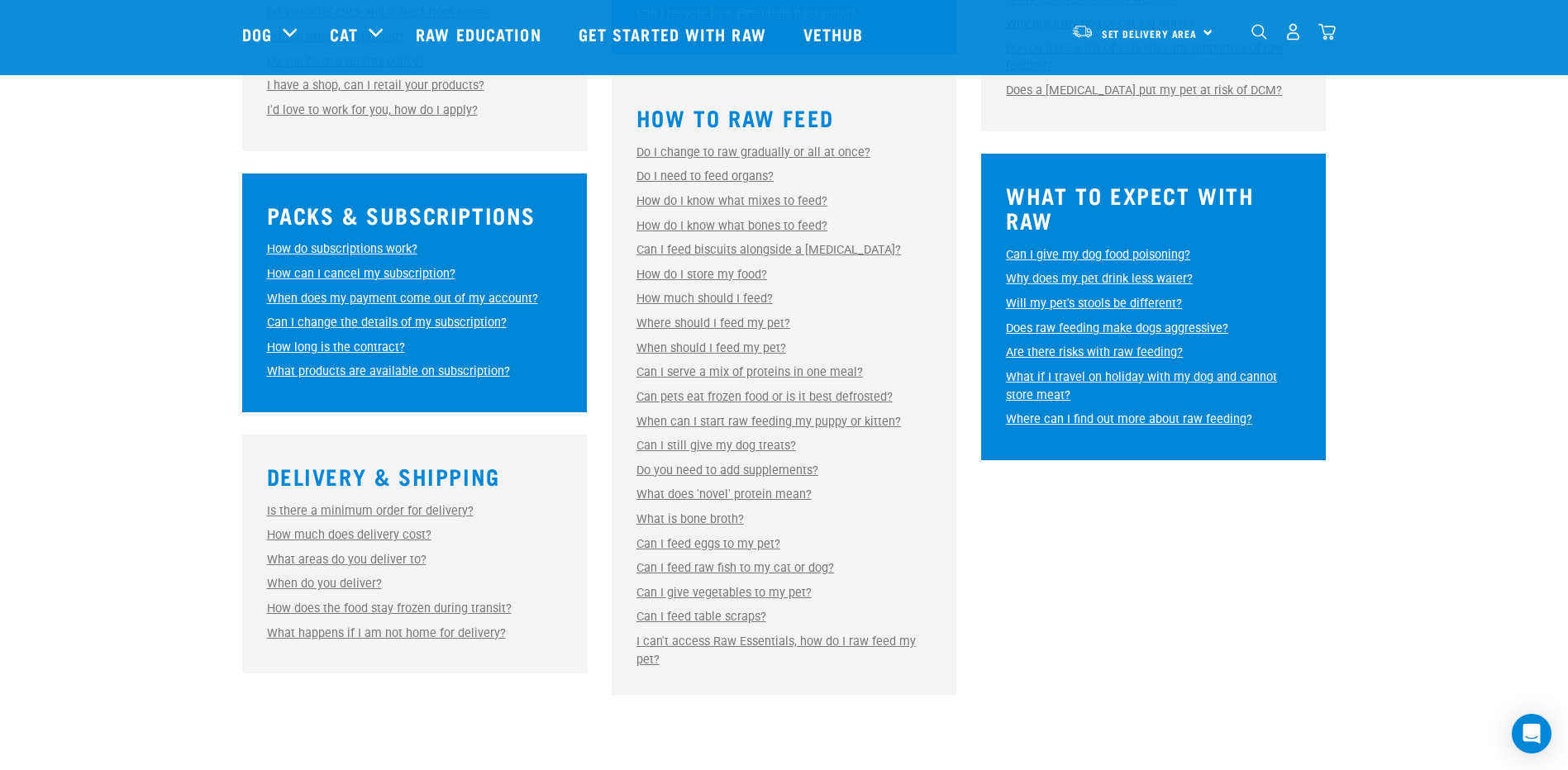
scroll to position [413, 0]
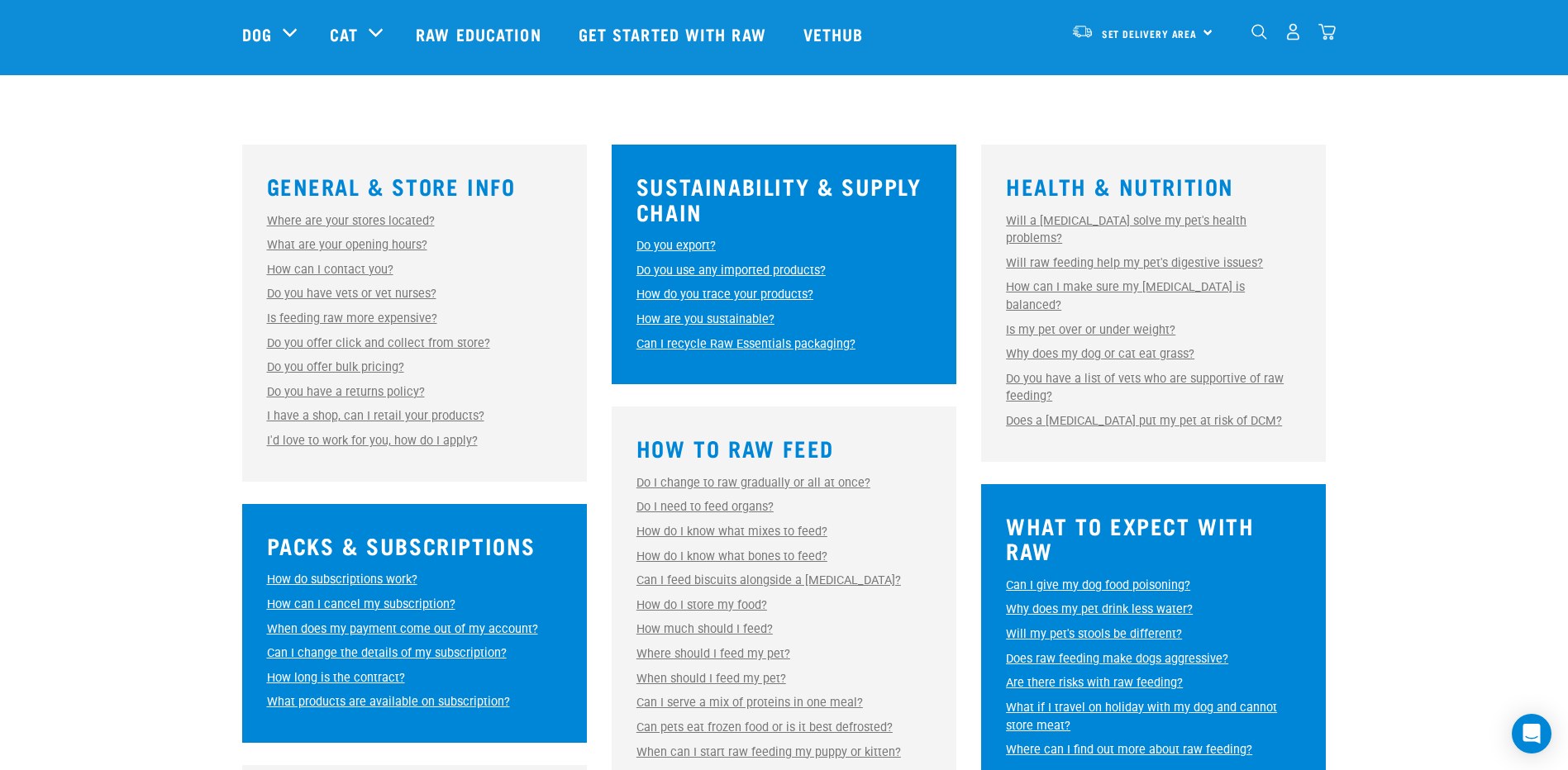
click at [1133, 347] on link "Why does my dog or cat eat grass?" at bounding box center [1100, 353] width 188 height 14
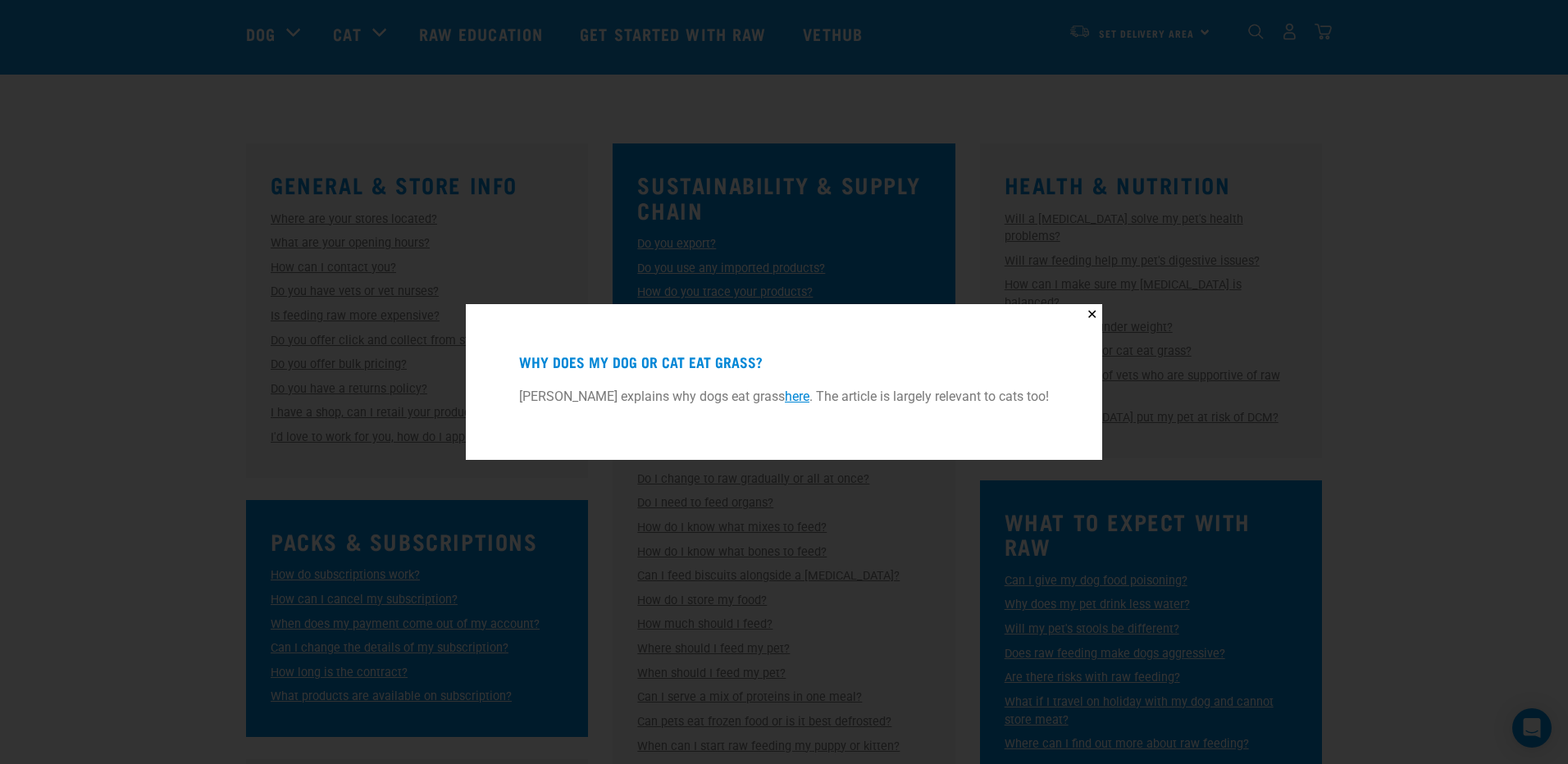
click at [801, 397] on link "here" at bounding box center [797, 396] width 25 height 15
click at [1340, 463] on div "✕ Why does my dog or cat eat grass? Dr Karen Becker explains why dogs eat grass…" at bounding box center [784, 382] width 1568 height 764
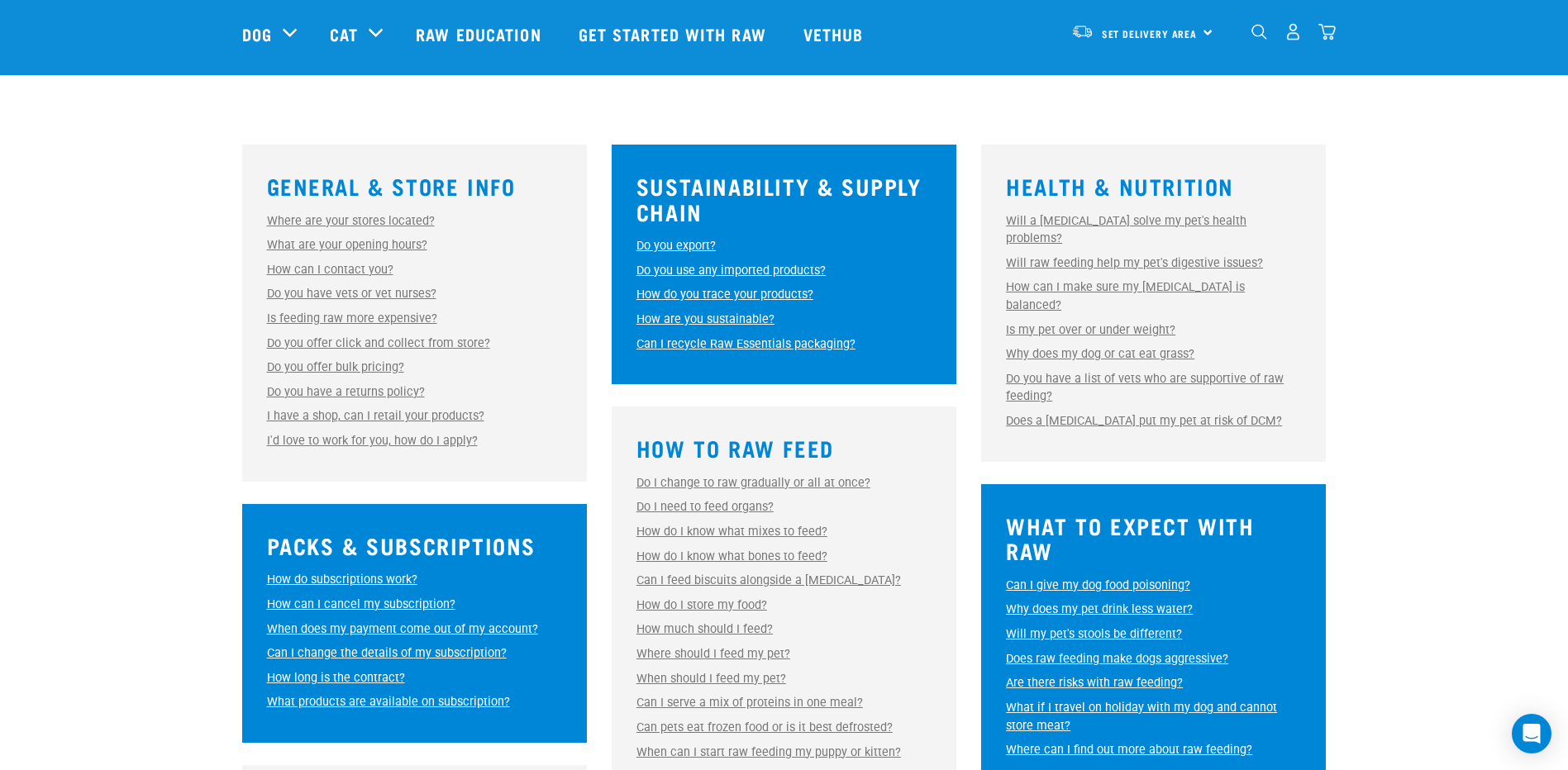
click at [385, 318] on link "Is feeding raw more expensive?" at bounding box center [352, 318] width 170 height 14
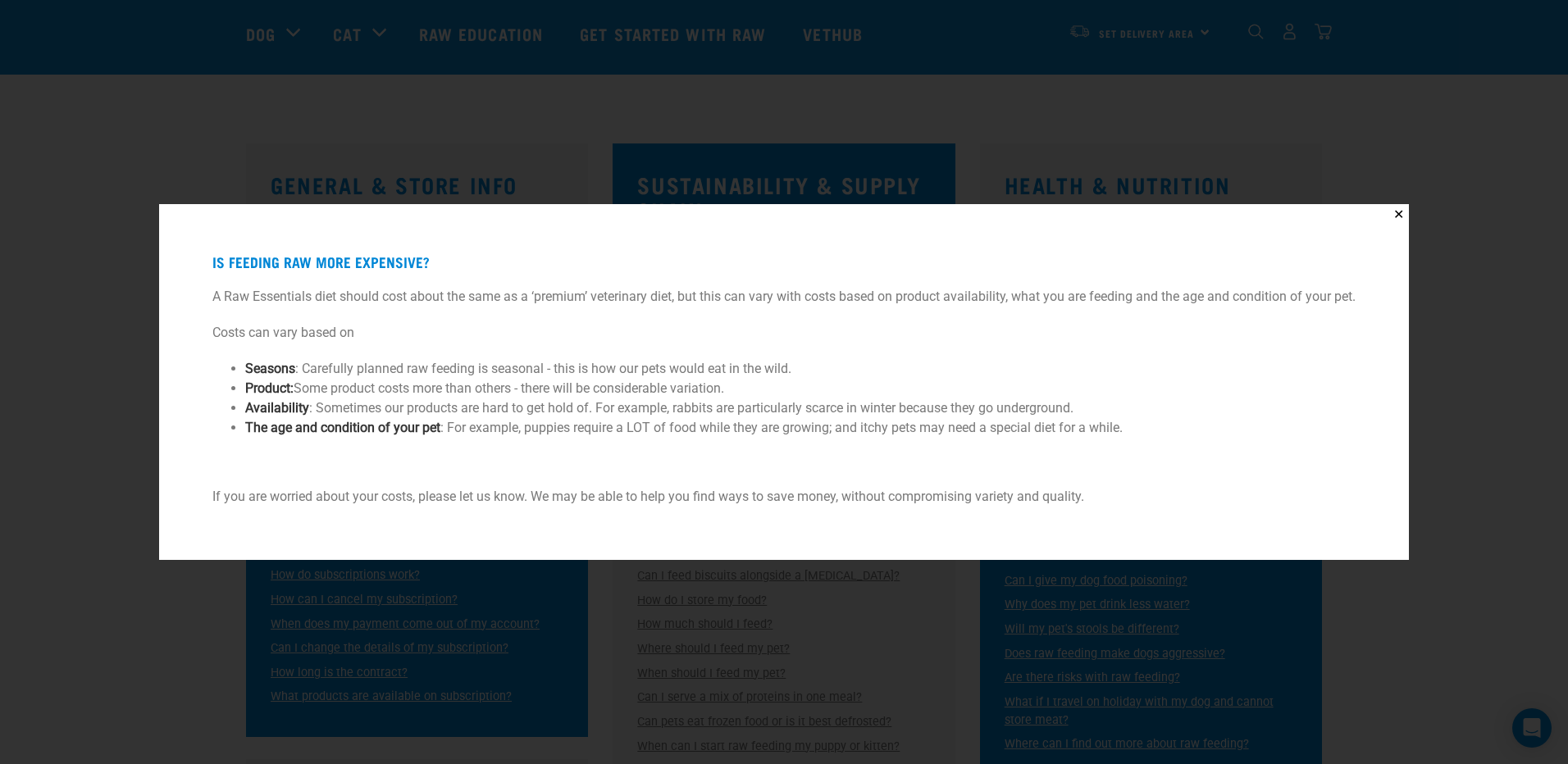
drag, startPoint x: 1501, startPoint y: 641, endPoint x: 1473, endPoint y: 641, distance: 28.0
click at [1500, 641] on div "✕ Is feeding raw more expensive? A Raw Essentials diet should cost about the sa…" at bounding box center [784, 382] width 1568 height 764
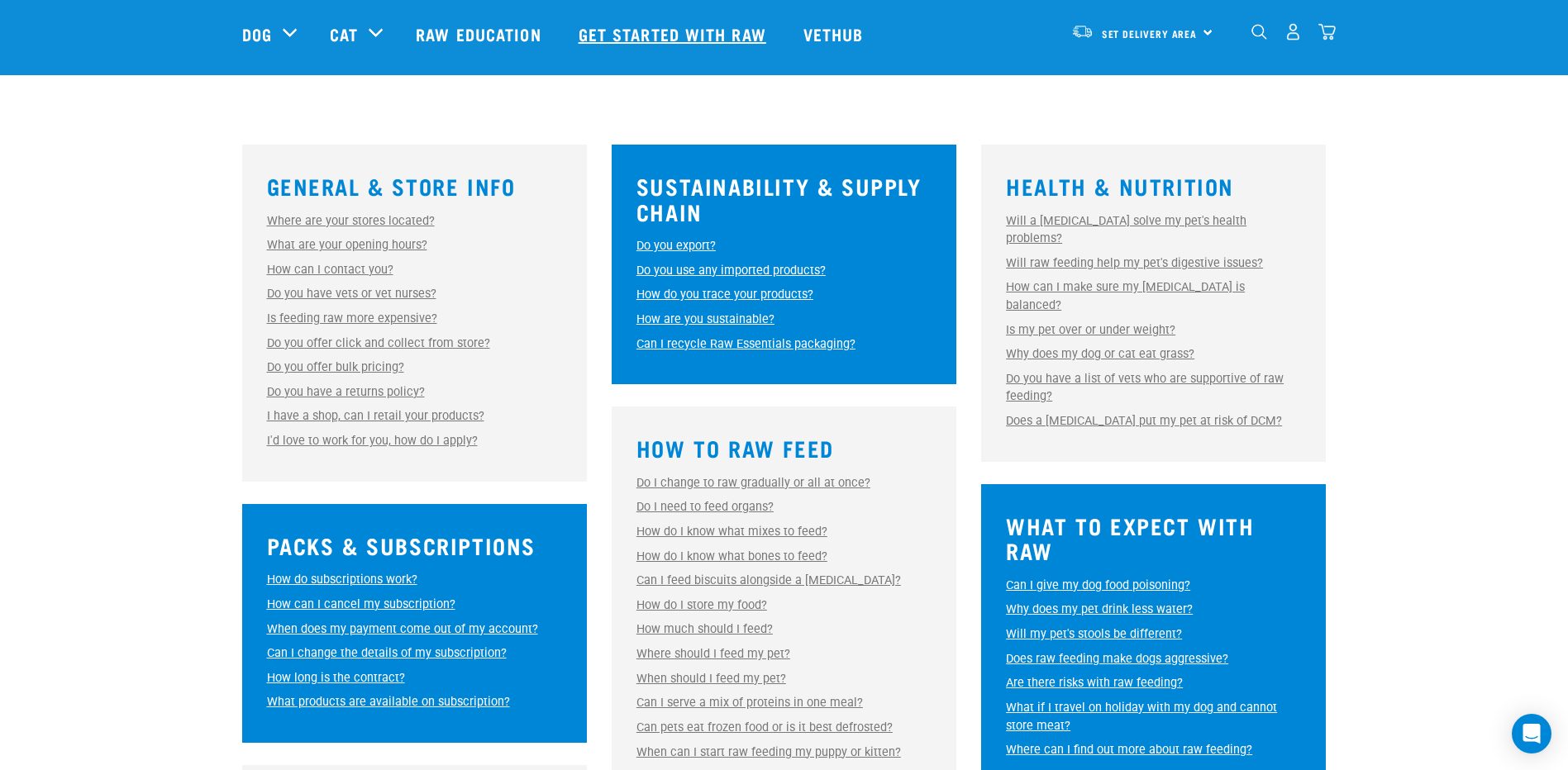
click at [621, 43] on link "Get started with Raw" at bounding box center [674, 34] width 225 height 66
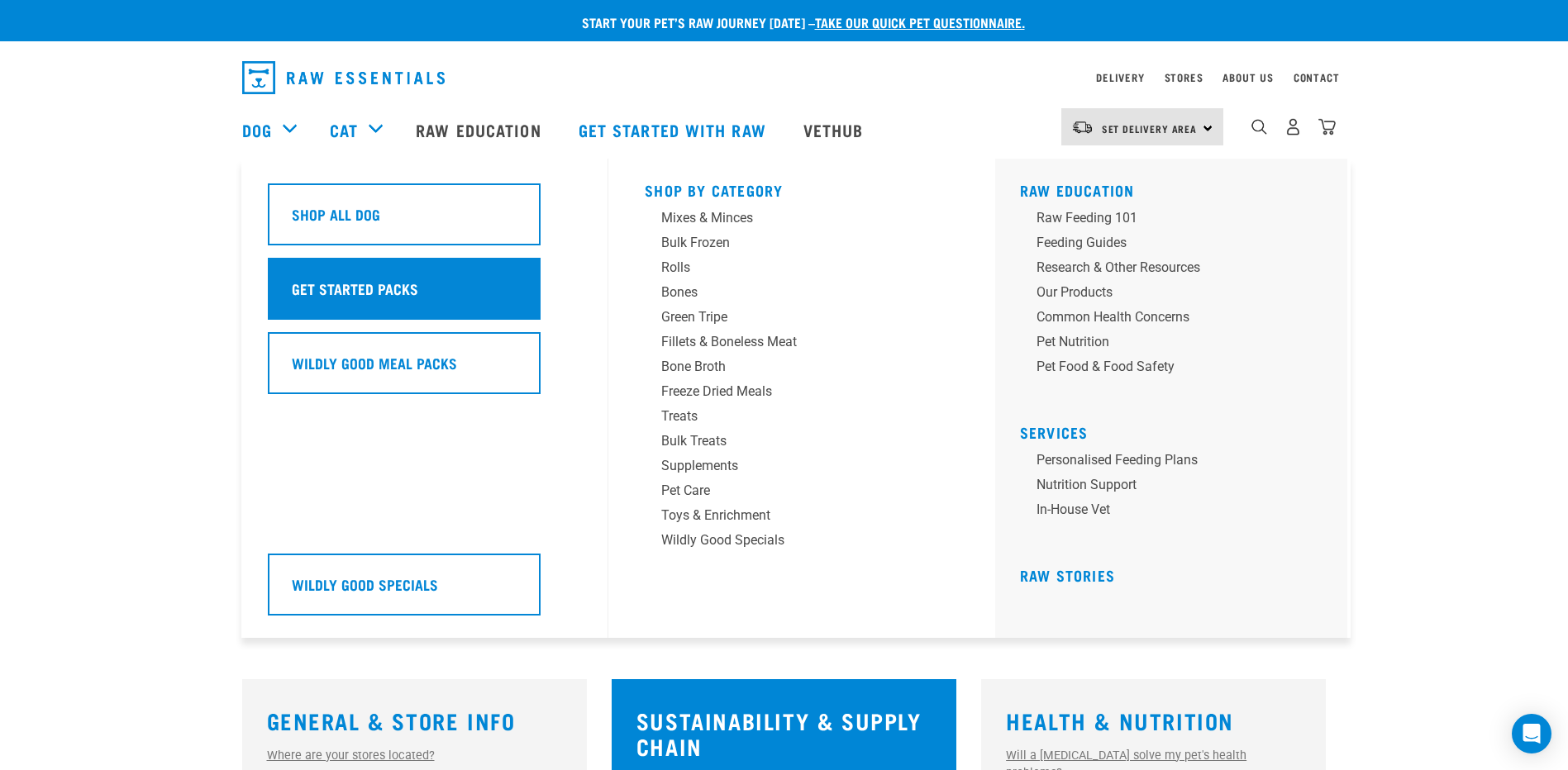
click at [356, 280] on h5 "Get Started Packs" at bounding box center [355, 288] width 126 height 21
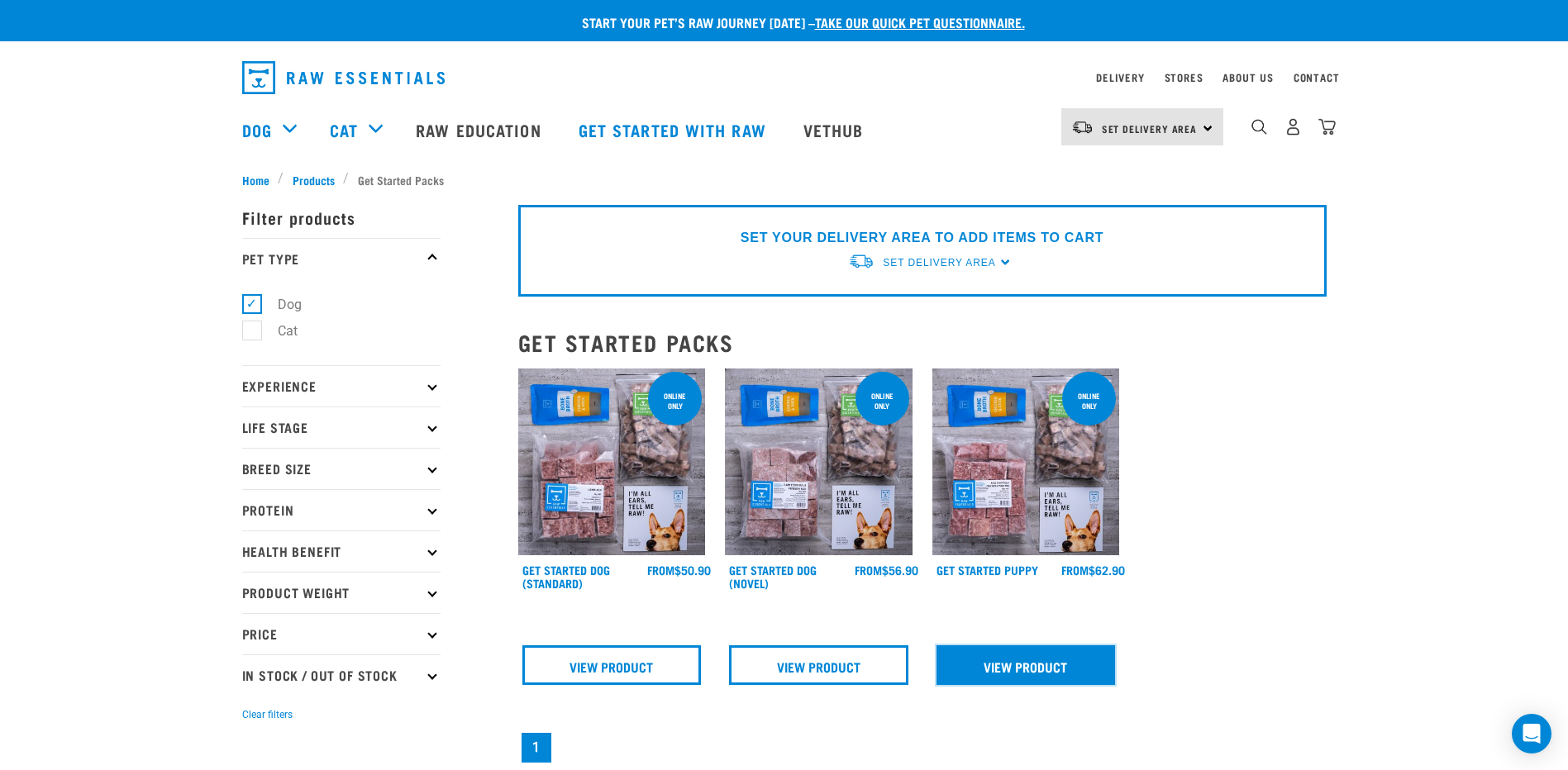
click at [1040, 665] on link "View Product" at bounding box center [1026, 665] width 179 height 39
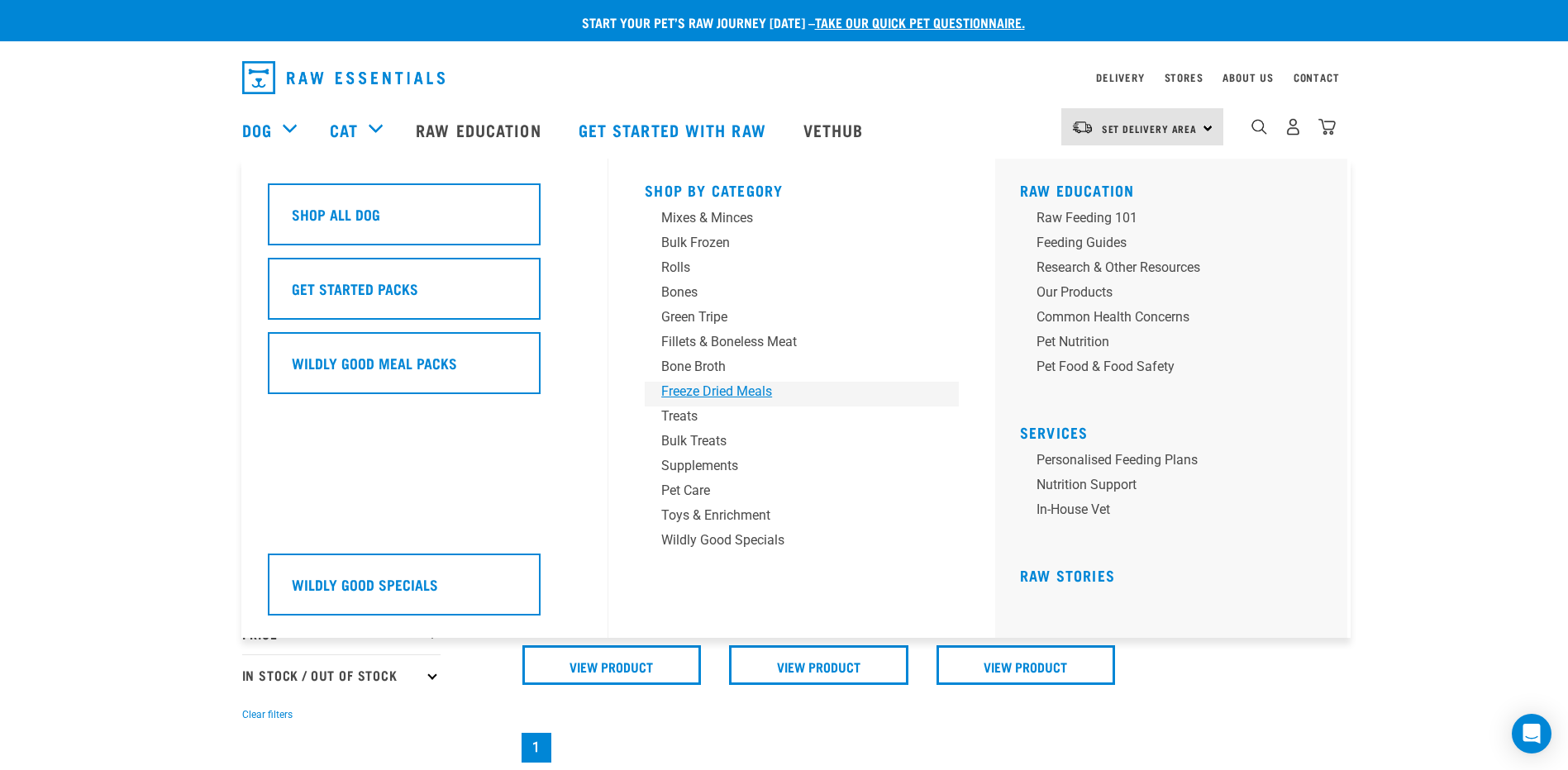
click at [718, 386] on div "Freeze Dried Meals" at bounding box center [790, 391] width 258 height 20
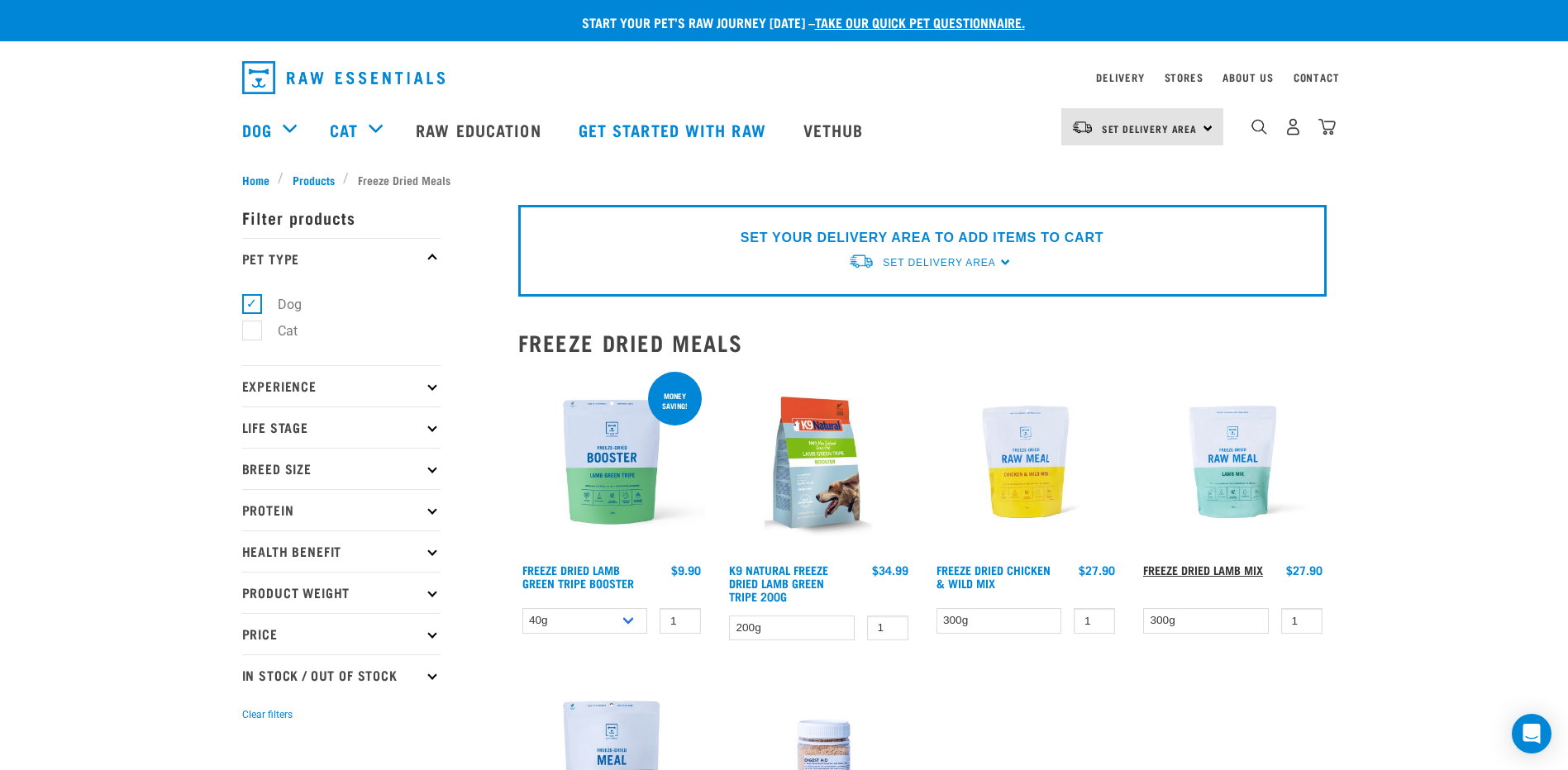
click at [1201, 572] on link "Freeze Dried Lamb Mix" at bounding box center [1202, 570] width 120 height 5
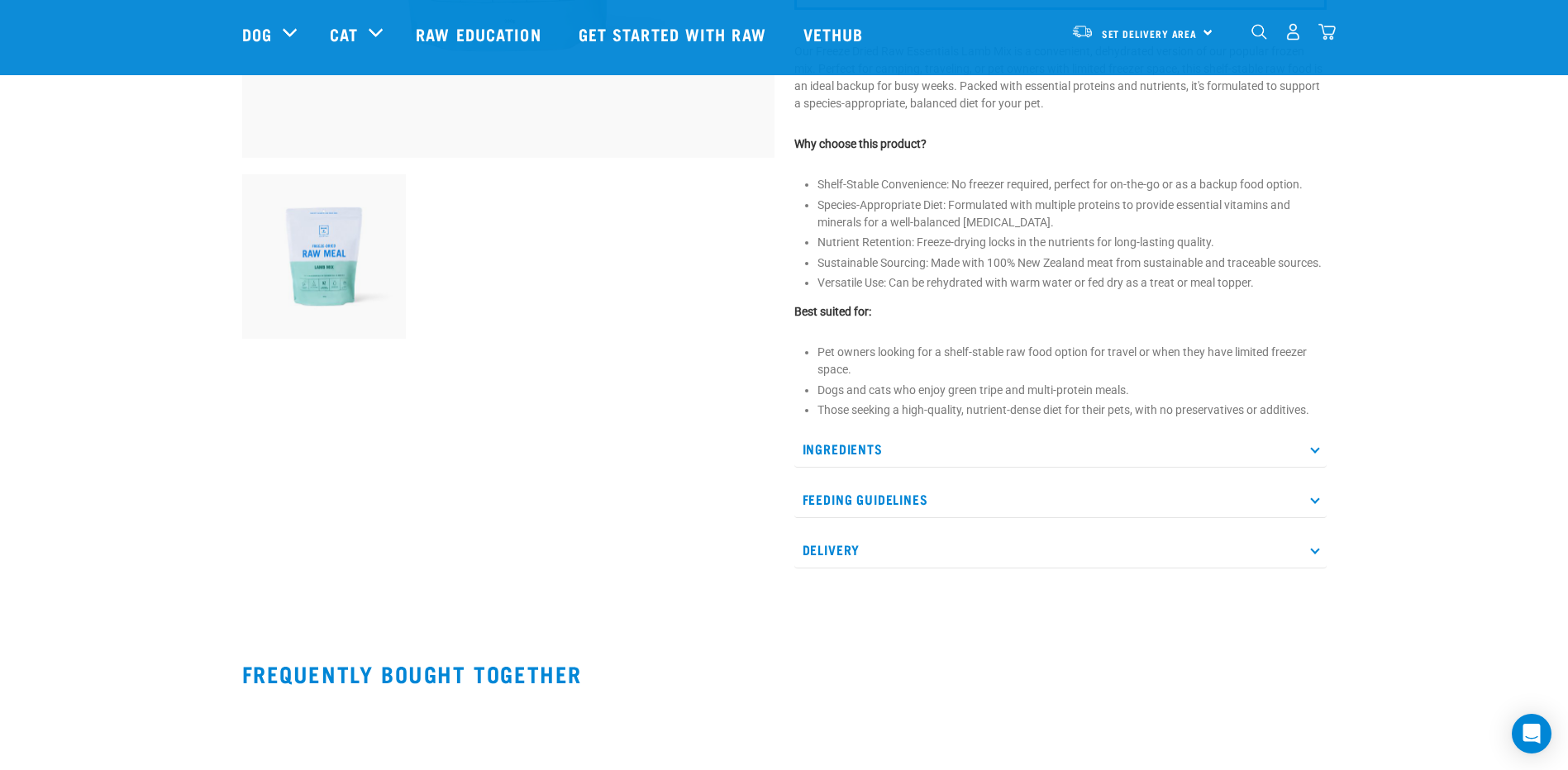
scroll to position [496, 0]
click at [1309, 452] on p "Ingredients" at bounding box center [1060, 448] width 532 height 37
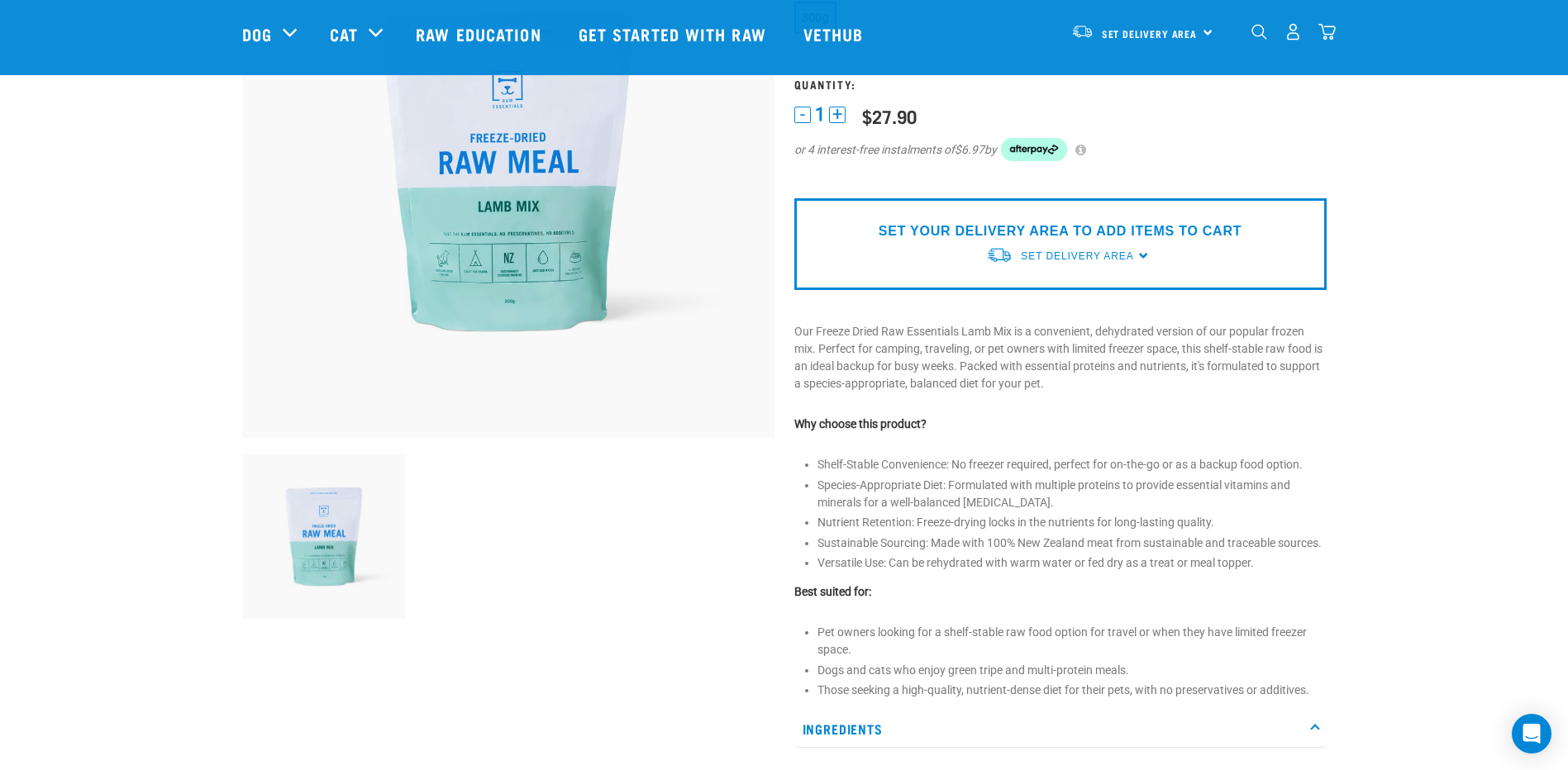
scroll to position [0, 0]
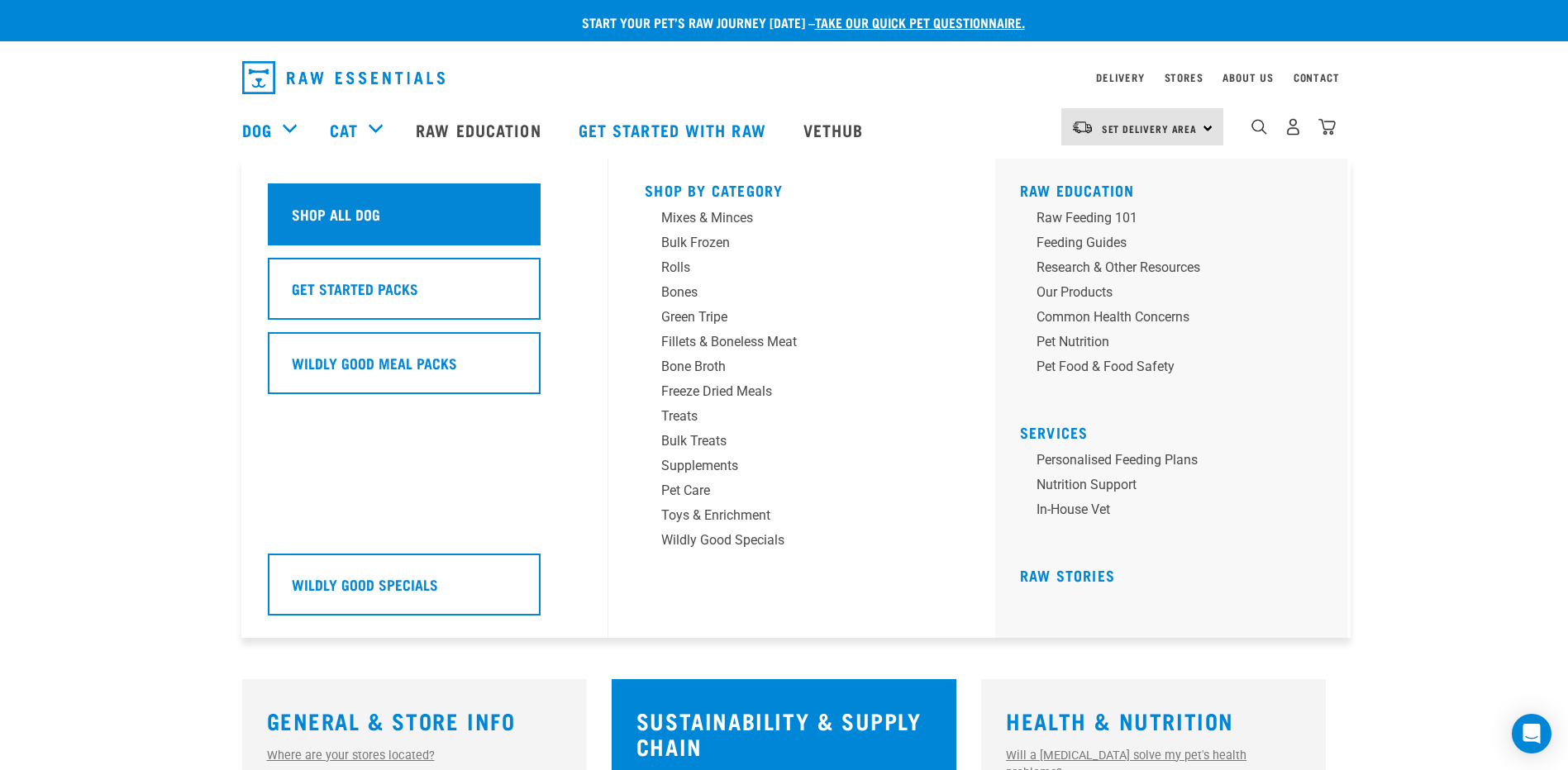
click at [361, 218] on h5 "Shop All Dog" at bounding box center [336, 213] width 89 height 21
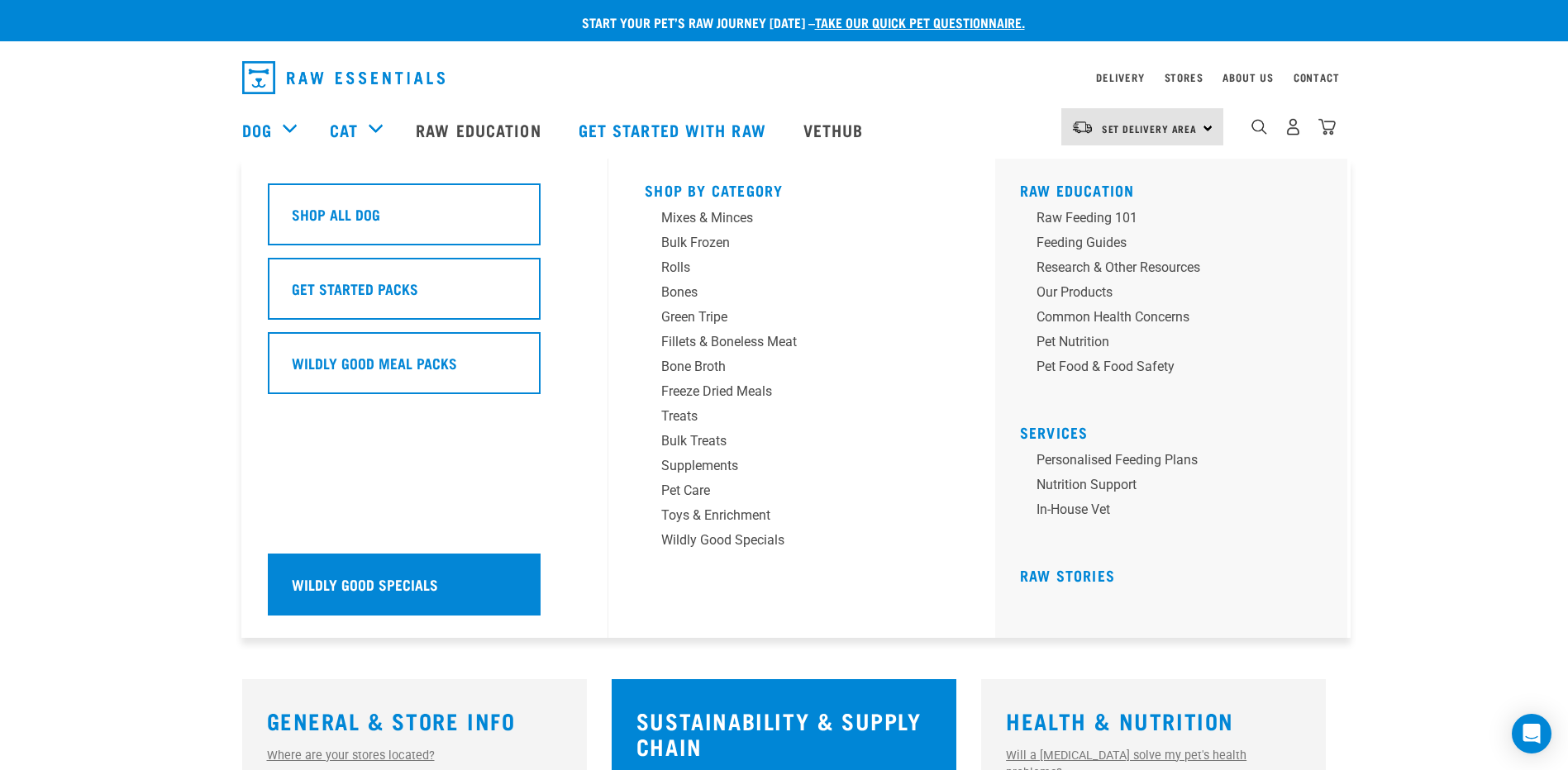
click at [343, 569] on div "Wildly Good Specials" at bounding box center [404, 584] width 273 height 62
